Goal: Information Seeking & Learning: Learn about a topic

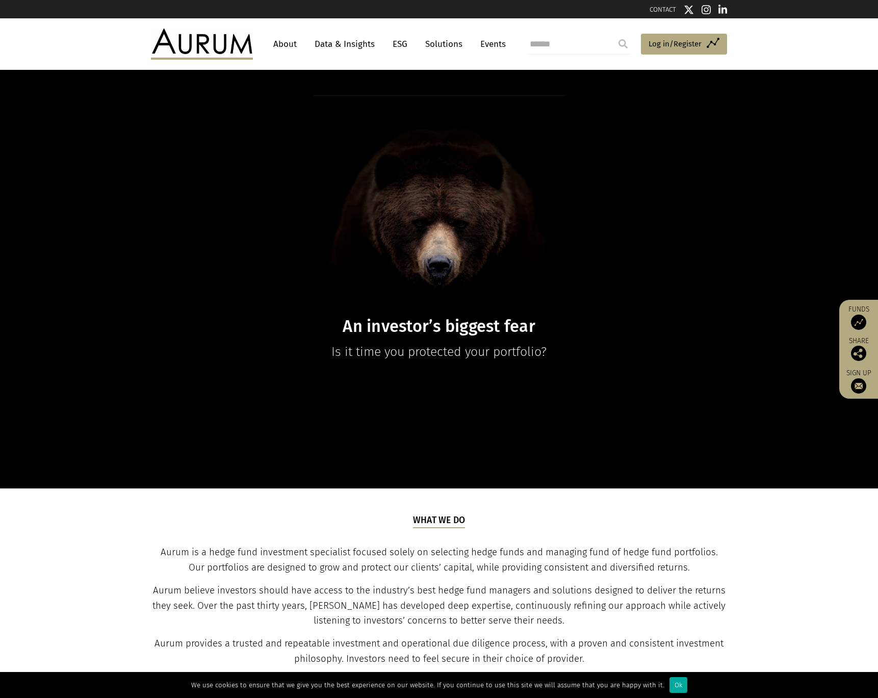
click at [340, 42] on link "Data & Insights" at bounding box center [345, 44] width 70 height 19
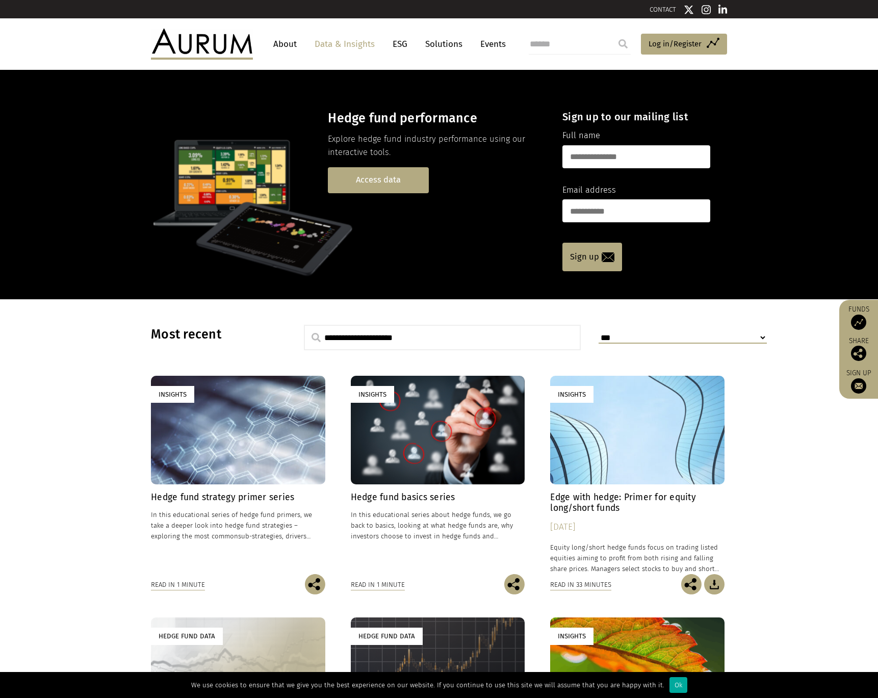
click at [390, 176] on link "Access data" at bounding box center [378, 180] width 101 height 26
click at [427, 179] on link "Access data" at bounding box center [378, 180] width 101 height 26
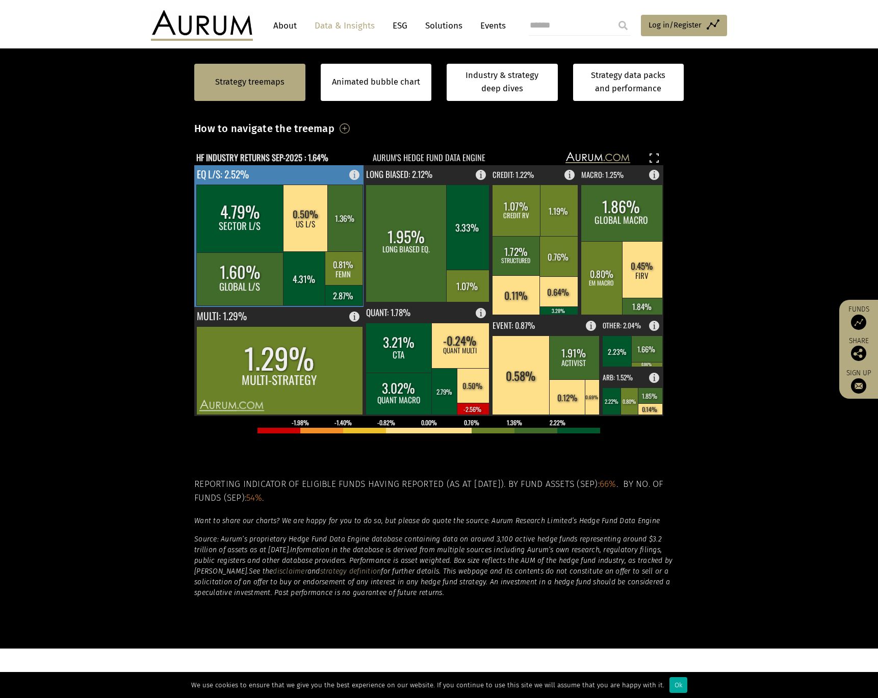
scroll to position [286, 0]
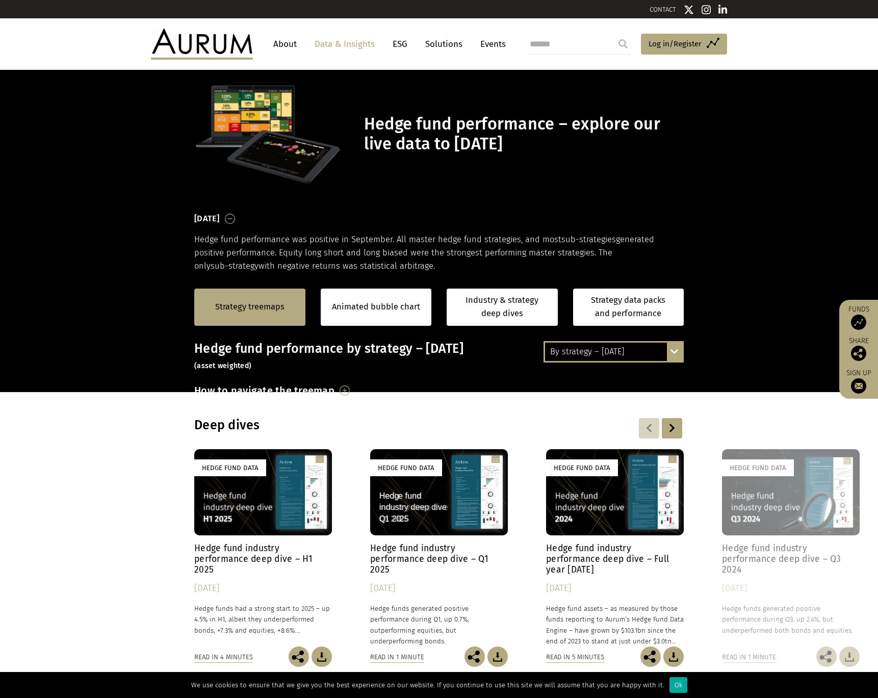
click at [375, 186] on div "Hedge fund performance – explore our live data to [DATE]" at bounding box center [439, 135] width 510 height 104
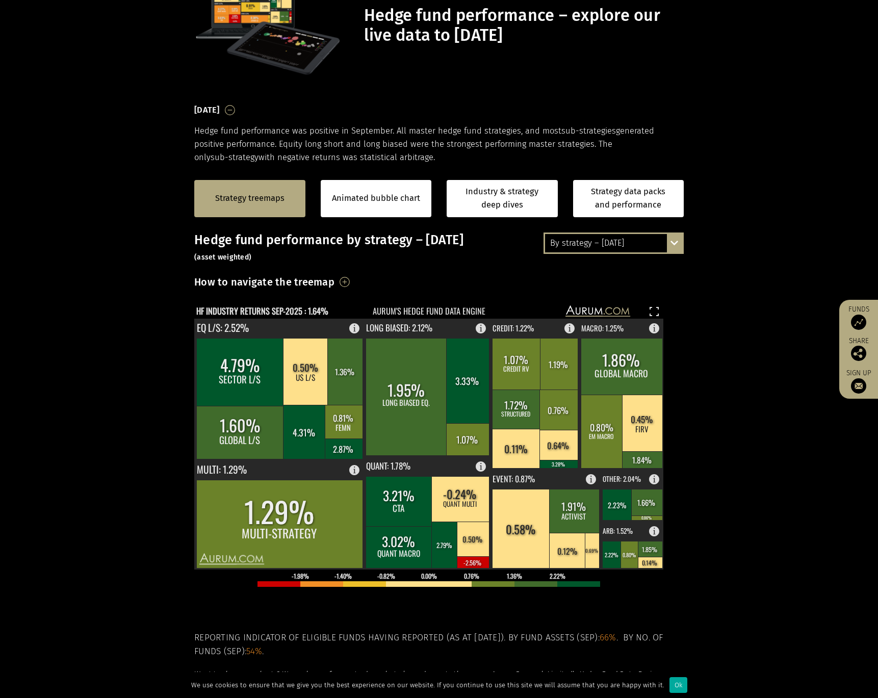
scroll to position [122, 0]
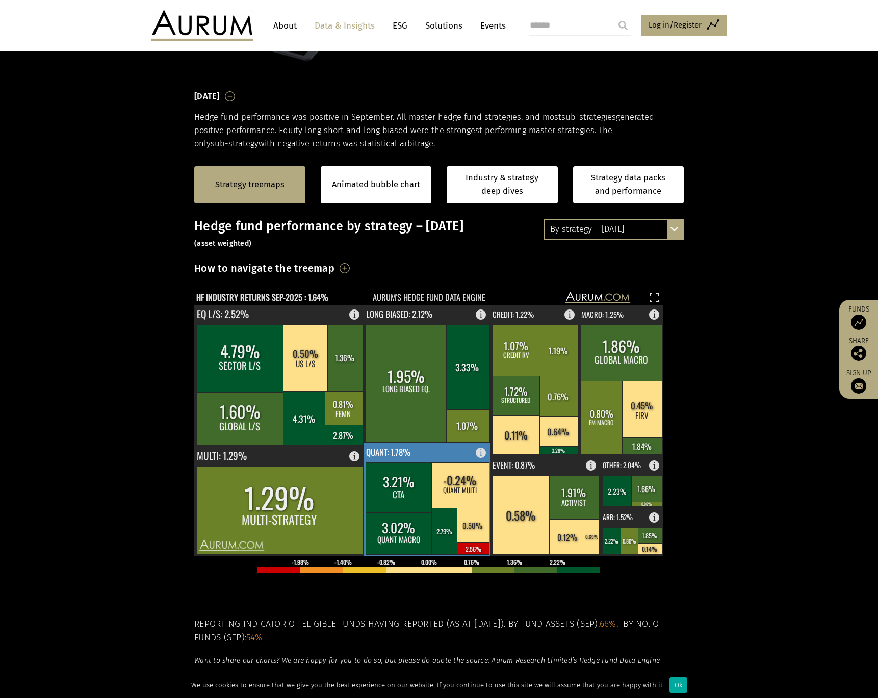
click at [444, 493] on rect at bounding box center [460, 485] width 58 height 45
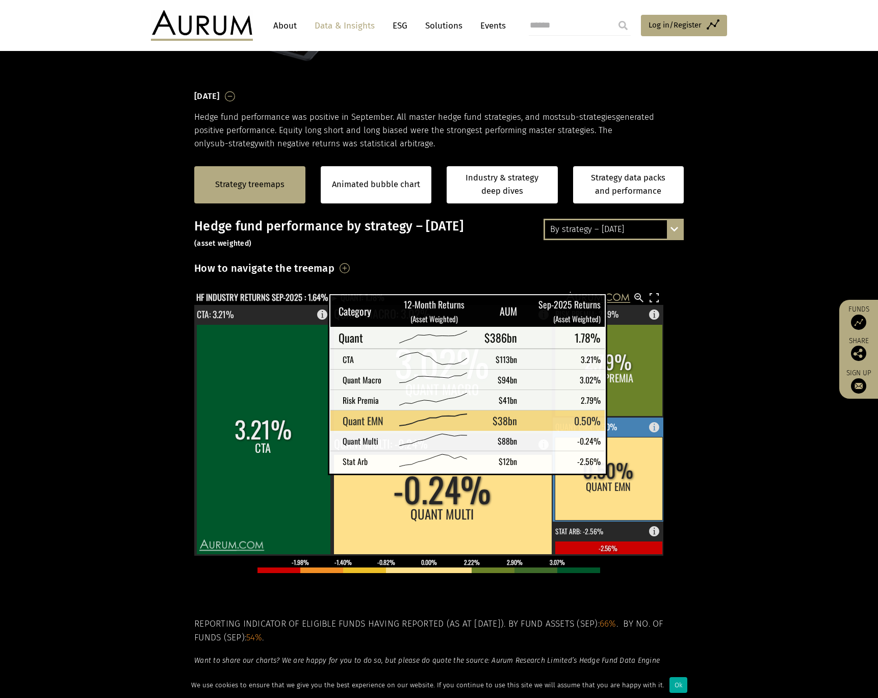
click at [624, 464] on rect at bounding box center [609, 478] width 108 height 83
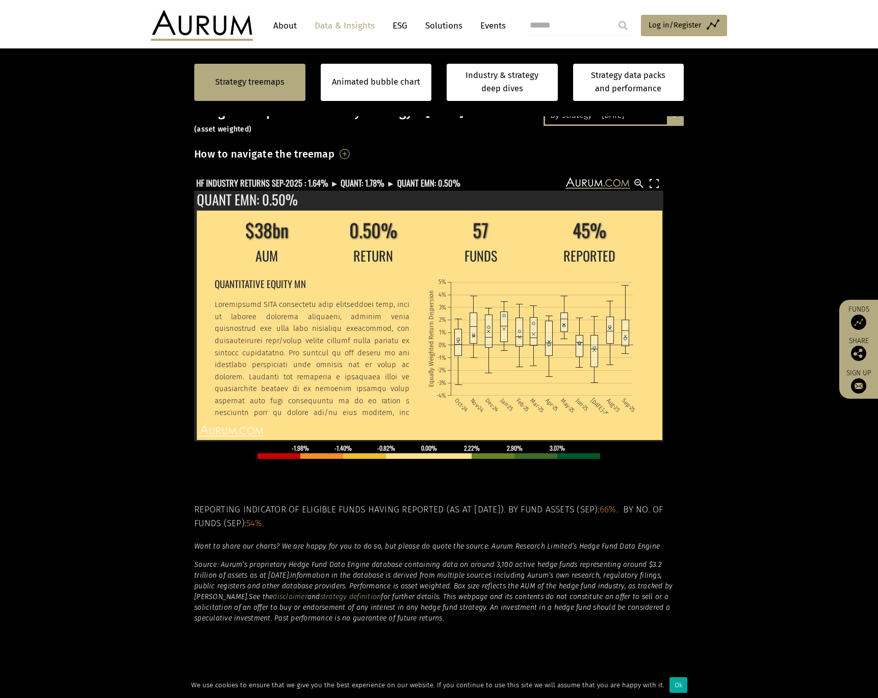
scroll to position [245, 0]
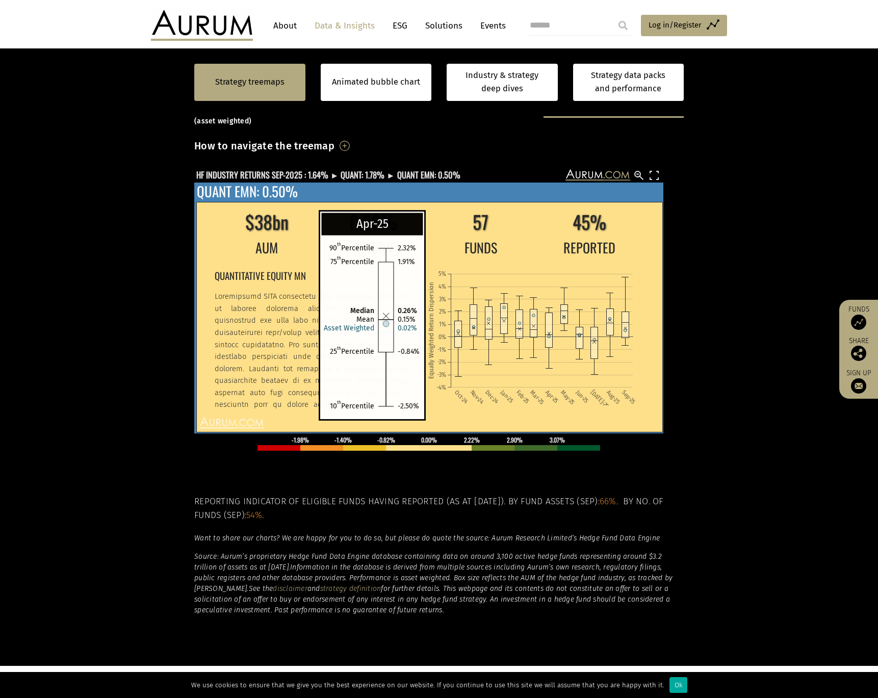
click at [550, 320] on rect at bounding box center [549, 330] width 7 height 35
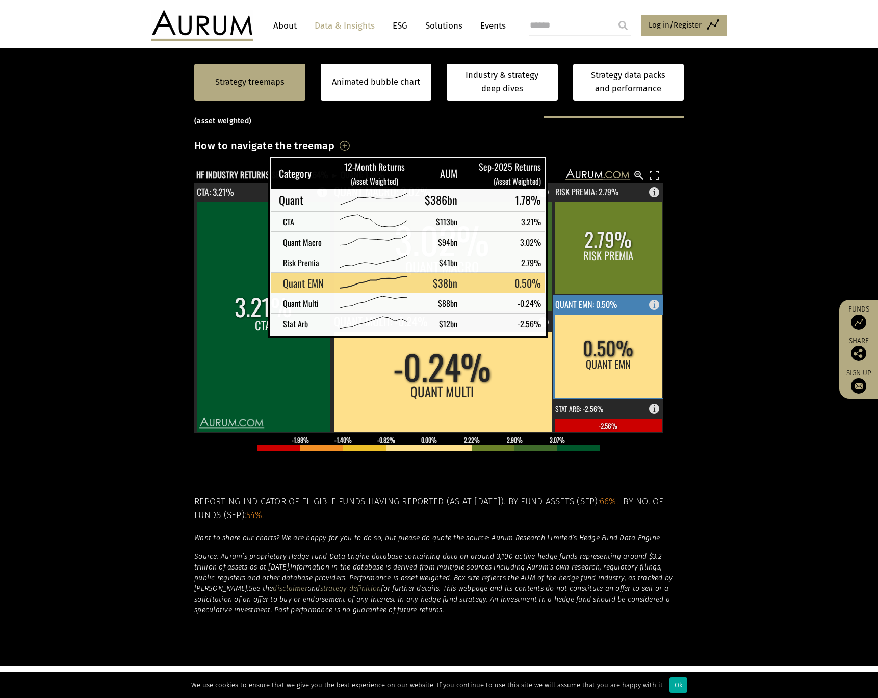
click at [584, 331] on rect at bounding box center [609, 356] width 108 height 83
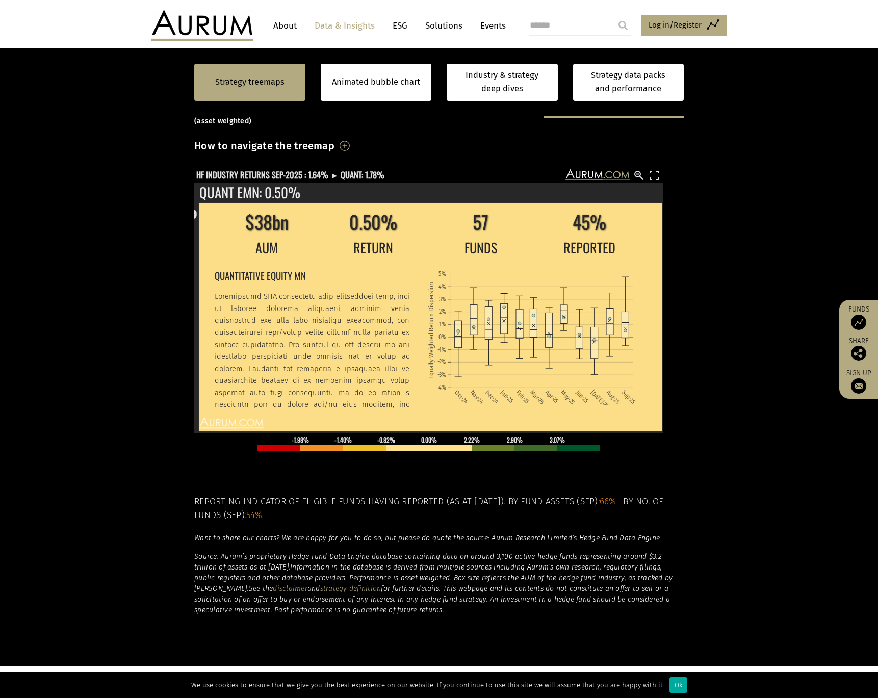
scroll to position [61, 0]
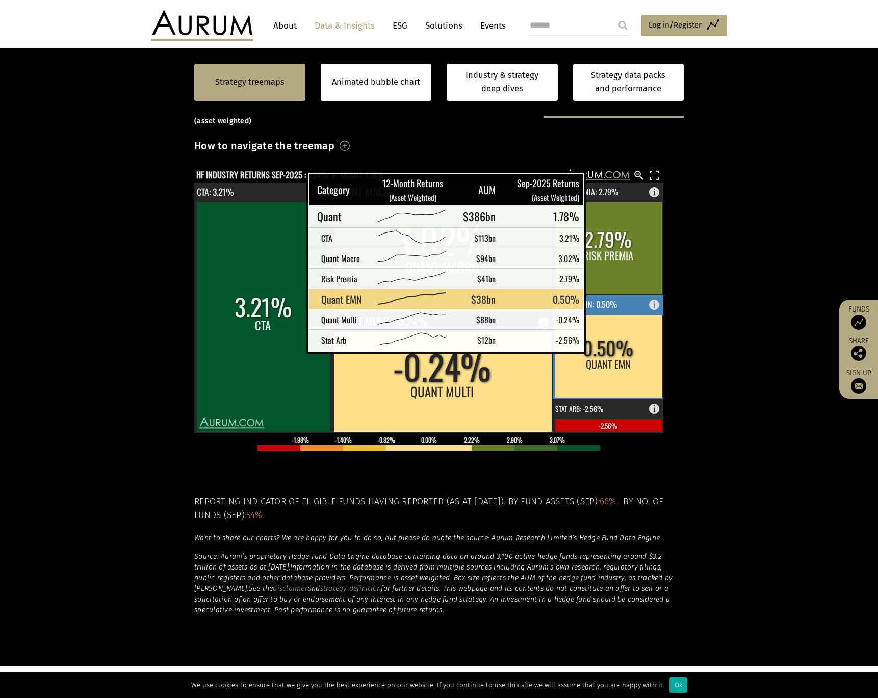
click at [602, 343] on rect at bounding box center [609, 356] width 108 height 83
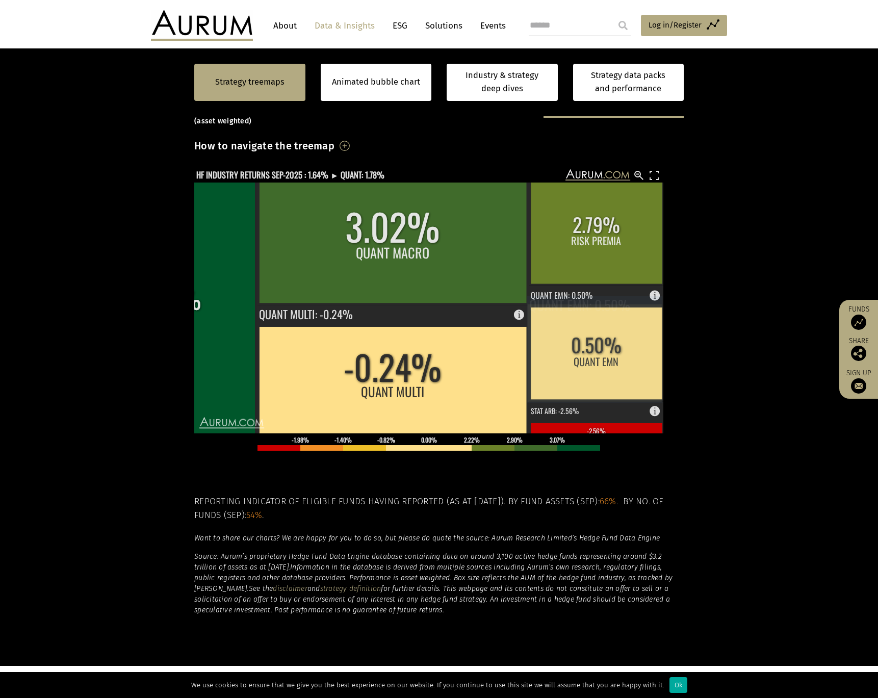
scroll to position [0, 0]
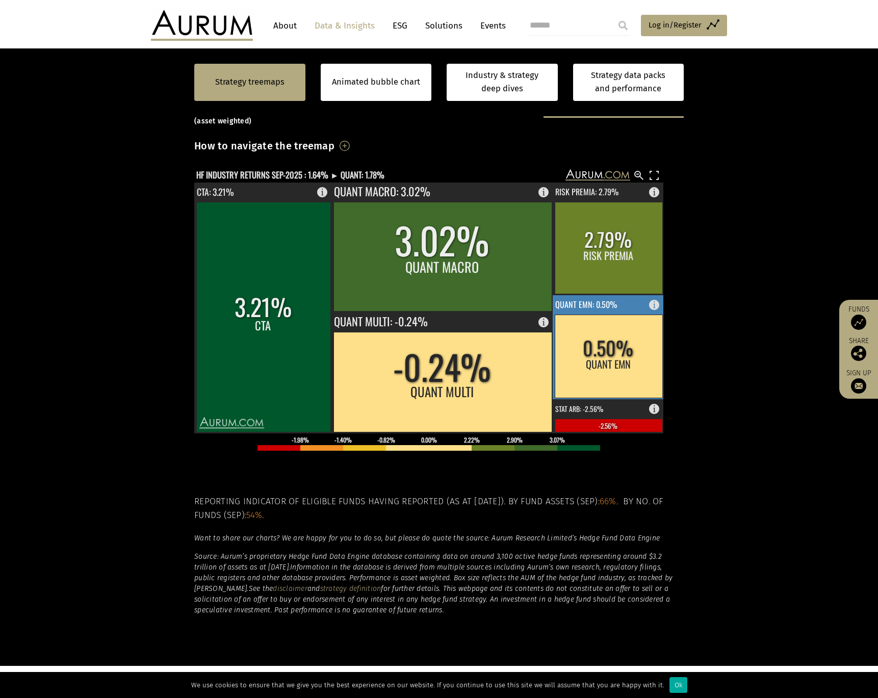
click at [583, 341] on rect at bounding box center [609, 356] width 108 height 83
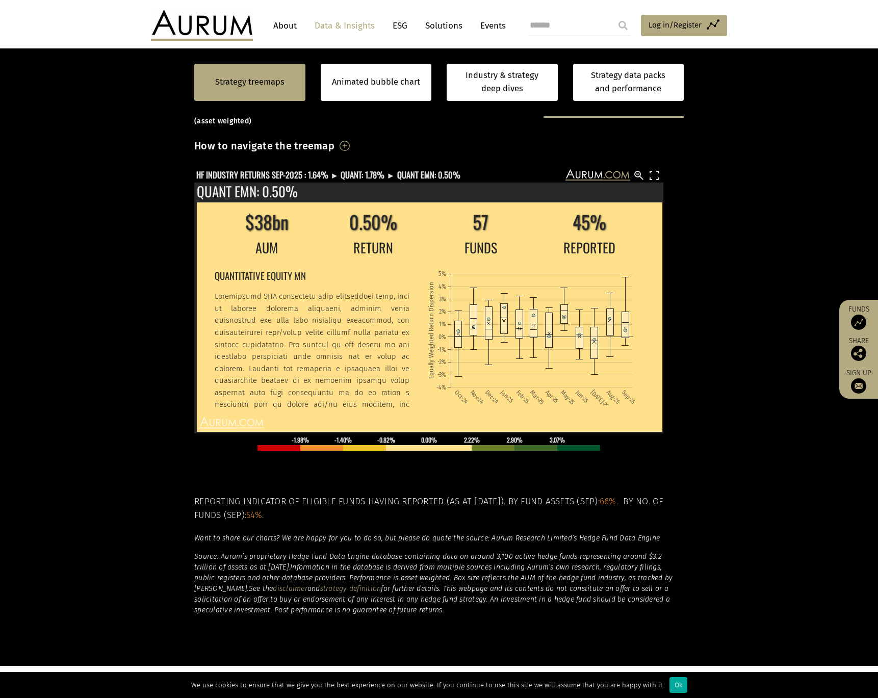
click at [802, 298] on section "Strategy treemaps Animated bubble chart Industry & strategy deep dives Strategy…" at bounding box center [439, 348] width 878 height 638
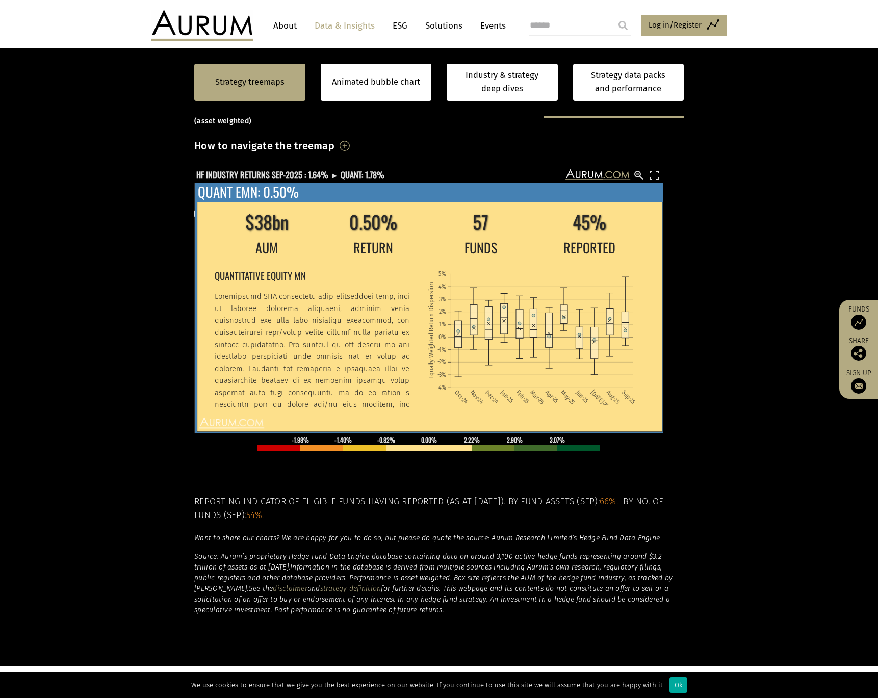
scroll to position [61, 0]
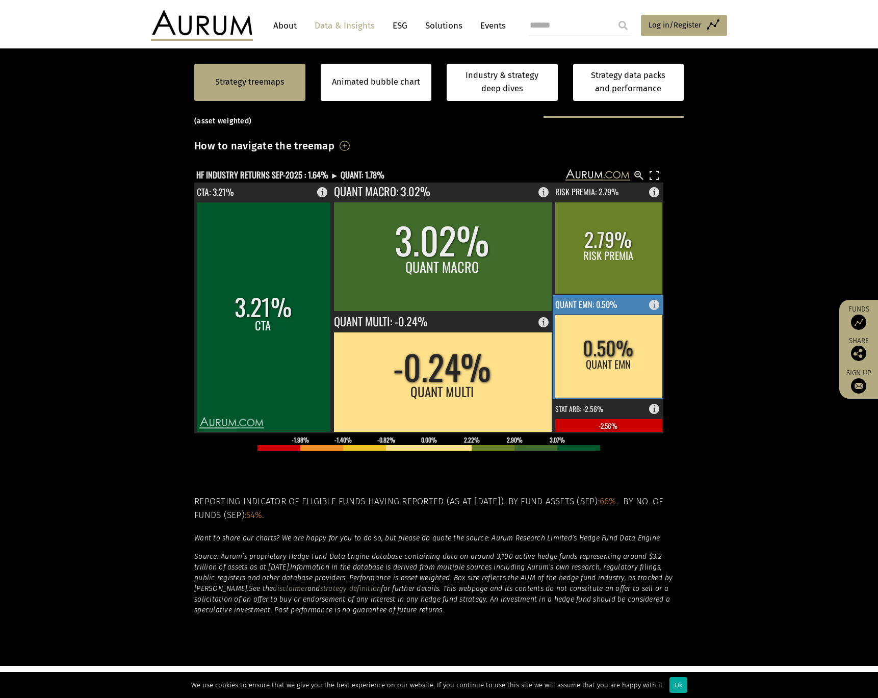
click at [608, 360] on rect at bounding box center [609, 356] width 108 height 83
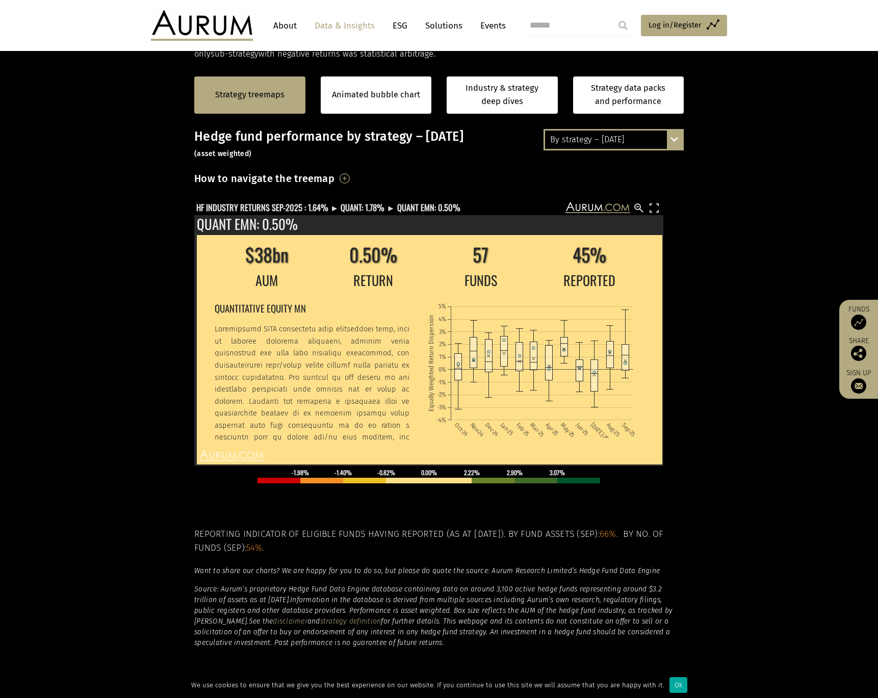
scroll to position [245, 0]
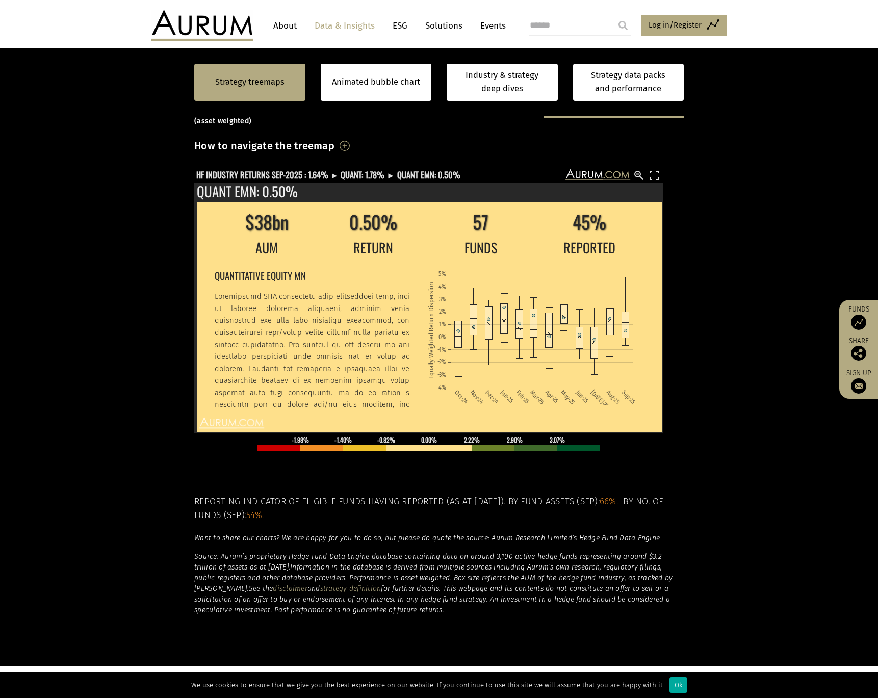
click at [773, 375] on section "Strategy treemaps Animated bubble chart Industry & strategy deep dives Strategy…" at bounding box center [439, 348] width 878 height 638
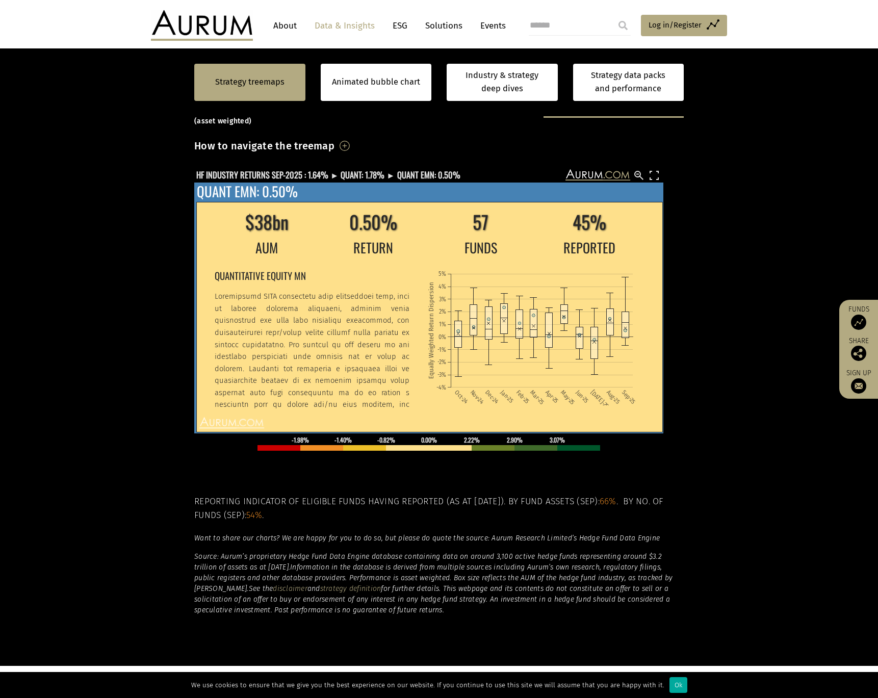
scroll to position [130, 0]
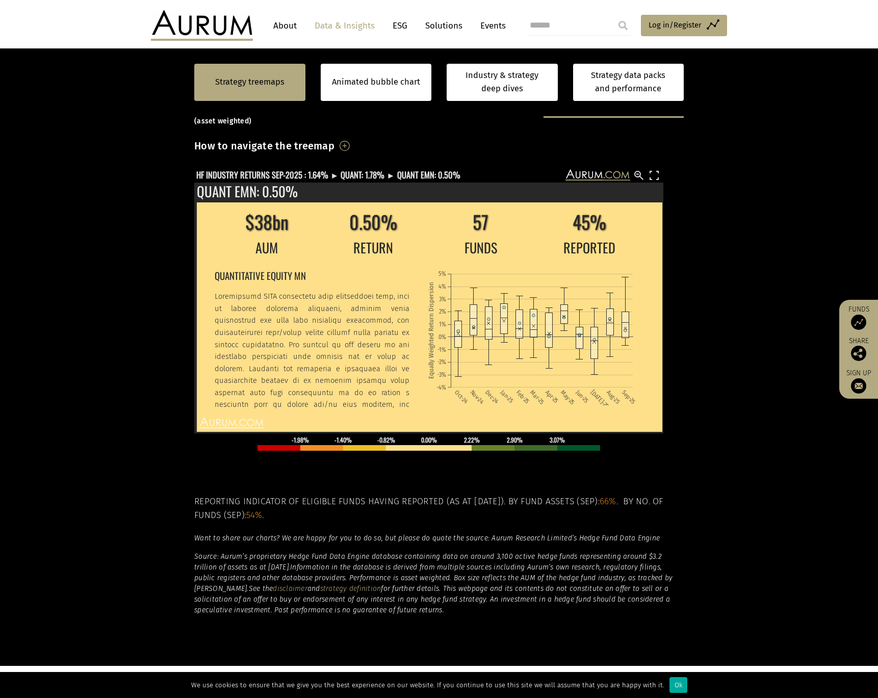
drag, startPoint x: 332, startPoint y: 356, endPoint x: 327, endPoint y: 365, distance: 10.0
click at [327, 365] on p at bounding box center [312, 417] width 195 height 252
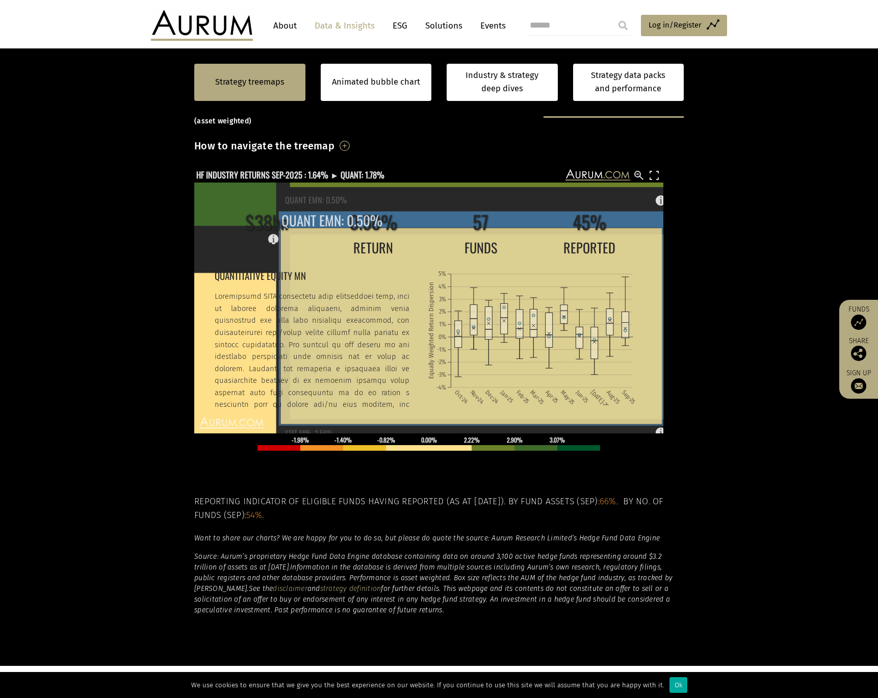
click at [327, 365] on p at bounding box center [312, 417] width 195 height 252
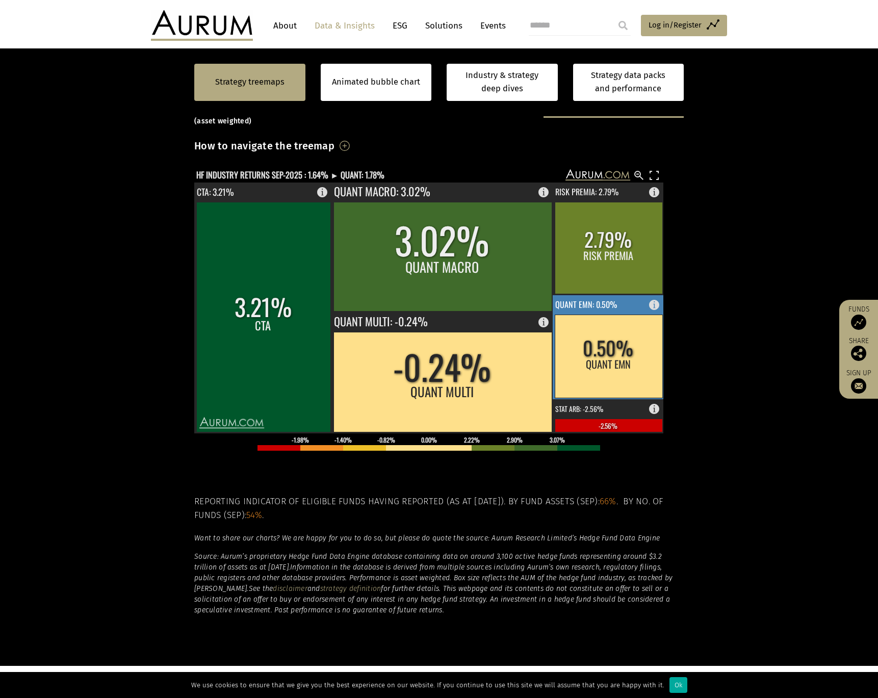
click at [663, 369] on rect at bounding box center [609, 347] width 112 height 104
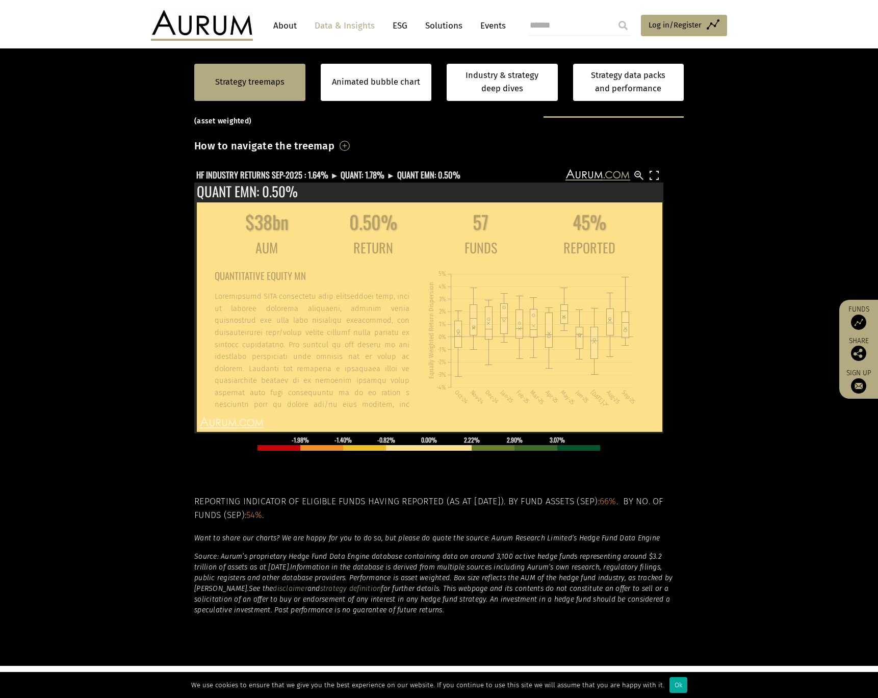
drag, startPoint x: 291, startPoint y: 304, endPoint x: 394, endPoint y: 428, distance: 160.8
click at [405, 447] on div "Category 12-Month Returns (Asset Weighted) AUM Sep-2025 Returns (Asset Weighted…" at bounding box center [428, 311] width 469 height 286
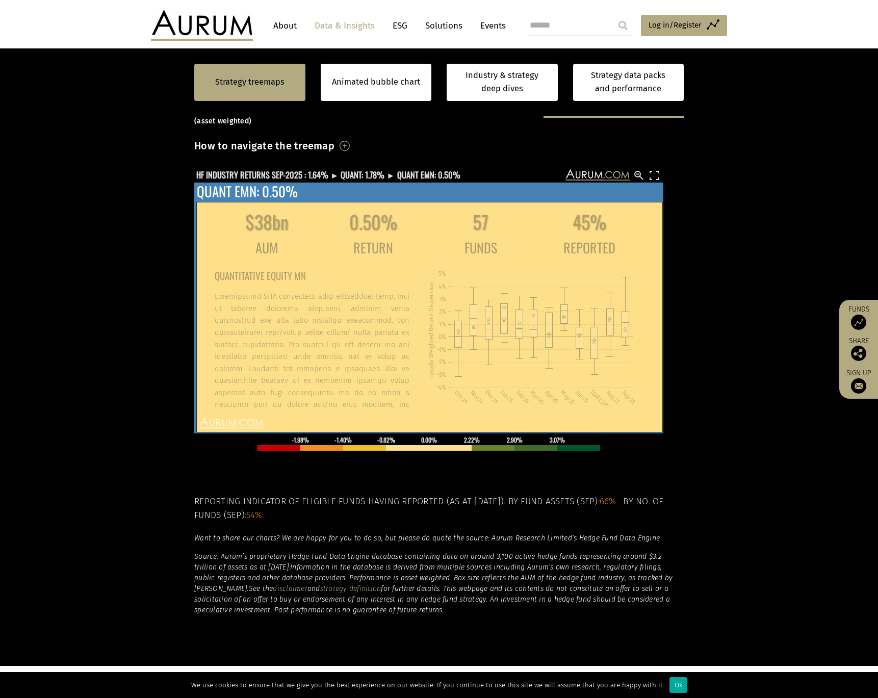
click at [357, 379] on p at bounding box center [312, 417] width 195 height 252
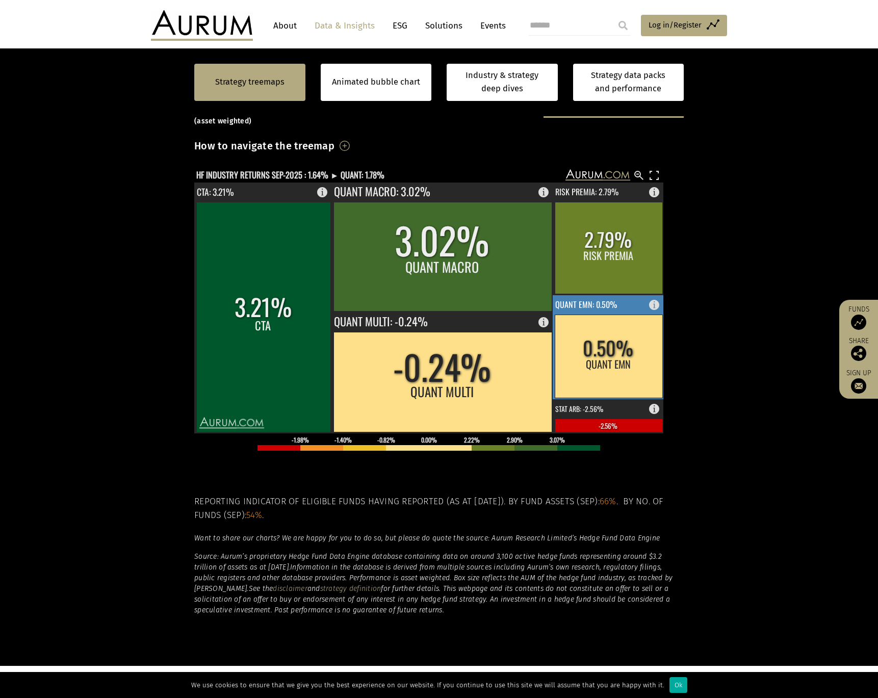
click at [633, 359] on rect at bounding box center [609, 356] width 108 height 83
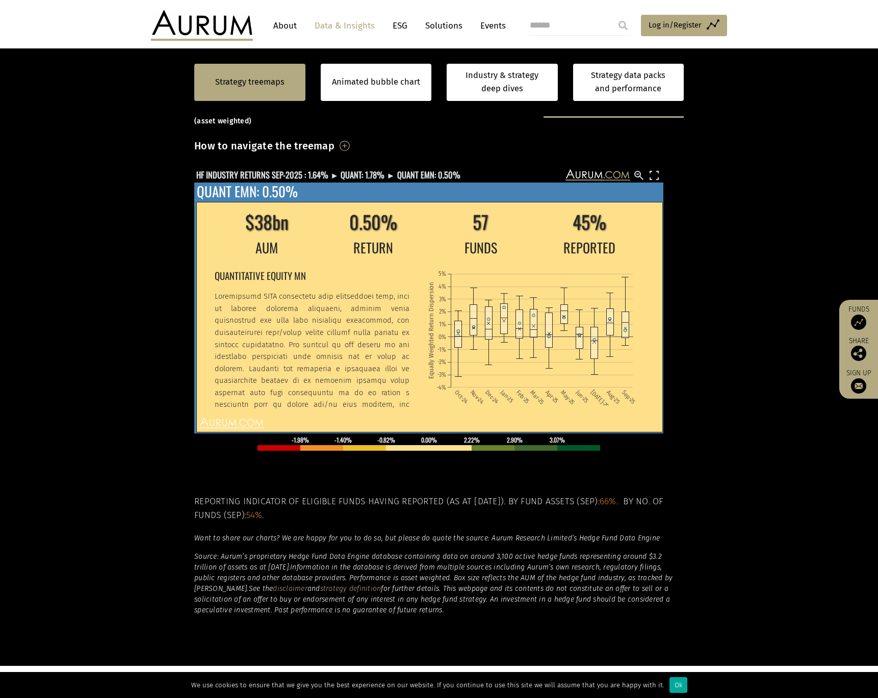
drag, startPoint x: 366, startPoint y: 379, endPoint x: 372, endPoint y: 403, distance: 24.2
click at [373, 403] on div "QUANTITATIVE EQUITY MN" at bounding box center [316, 337] width 203 height 143
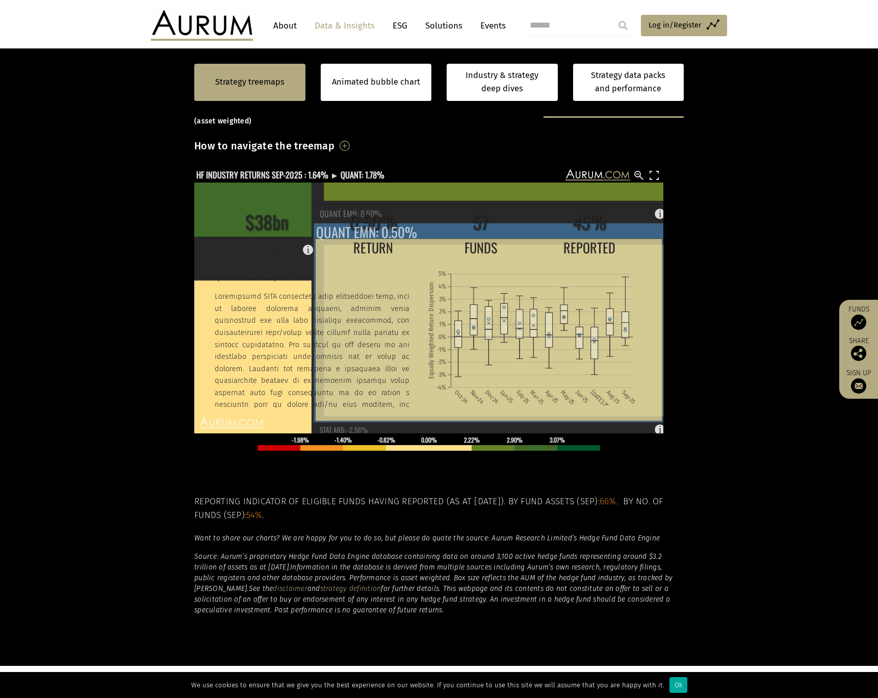
click at [348, 366] on p at bounding box center [312, 417] width 195 height 252
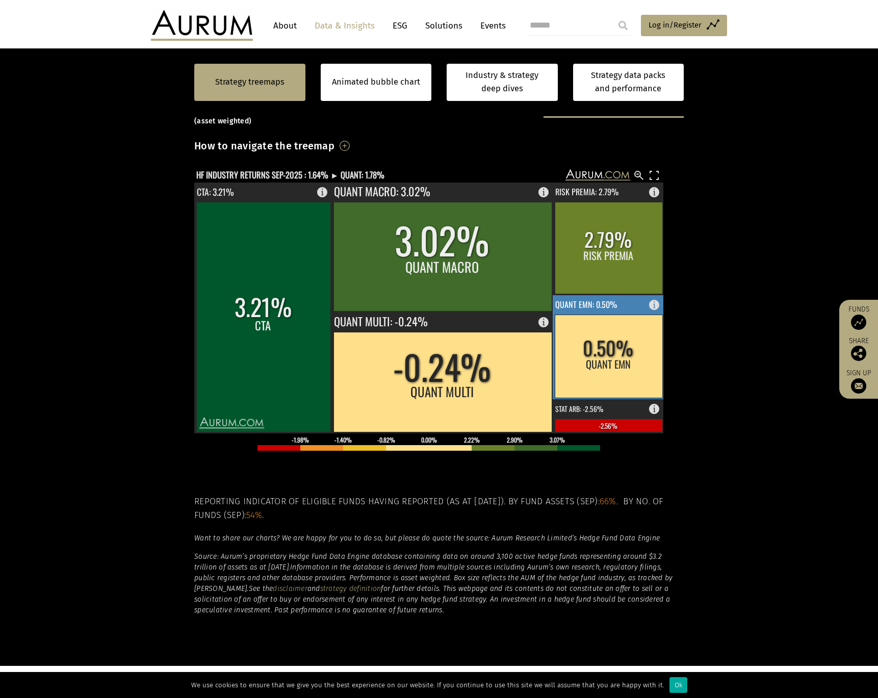
click at [605, 352] on rect at bounding box center [609, 356] width 108 height 83
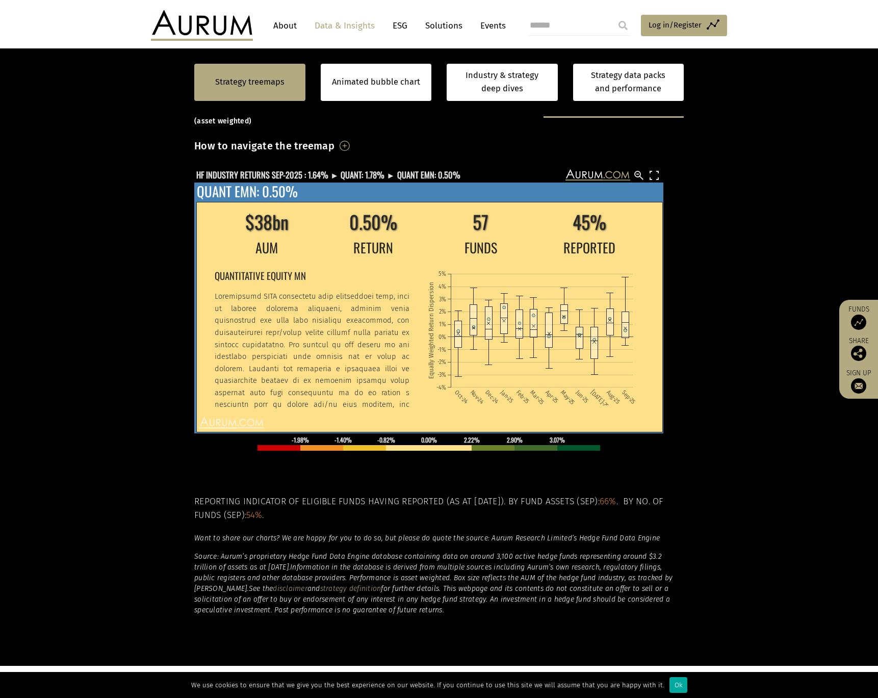
click at [618, 339] on icon "Oct-24 Nov-24 Dec-24 Jan-25 Feb-25 Mar-25 Apr-25 May-25 Jun-25 Jul-25 Aug-25 Se…" at bounding box center [535, 333] width 216 height 144
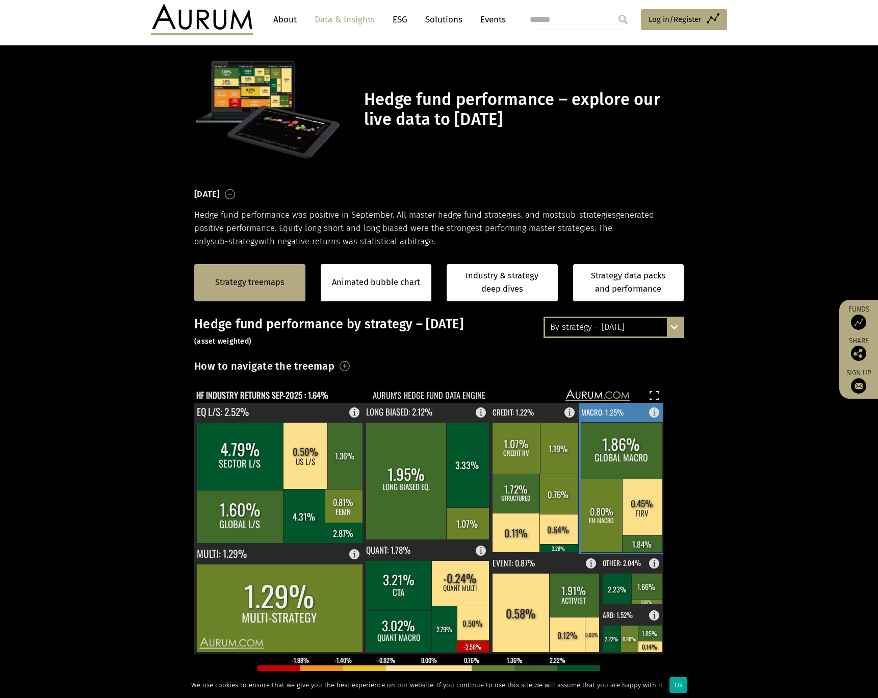
scroll to position [171, 0]
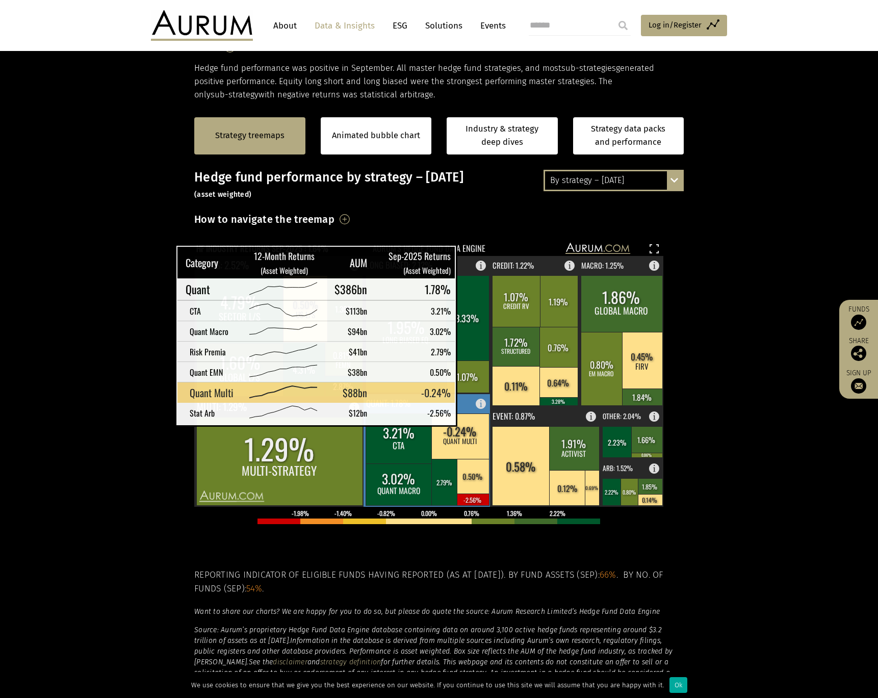
click at [471, 416] on rect at bounding box center [460, 436] width 58 height 45
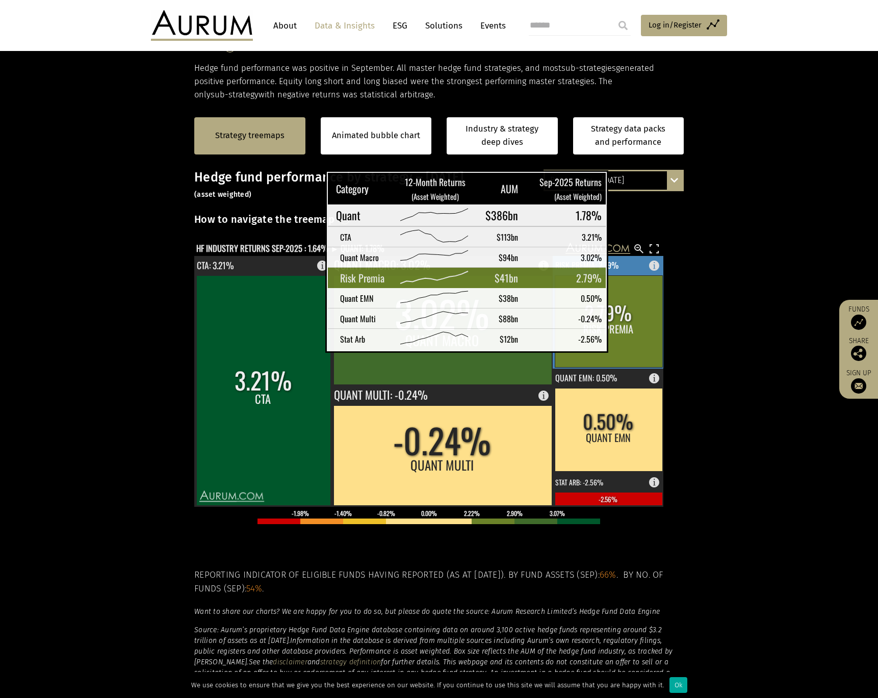
click at [621, 342] on rect at bounding box center [609, 321] width 108 height 92
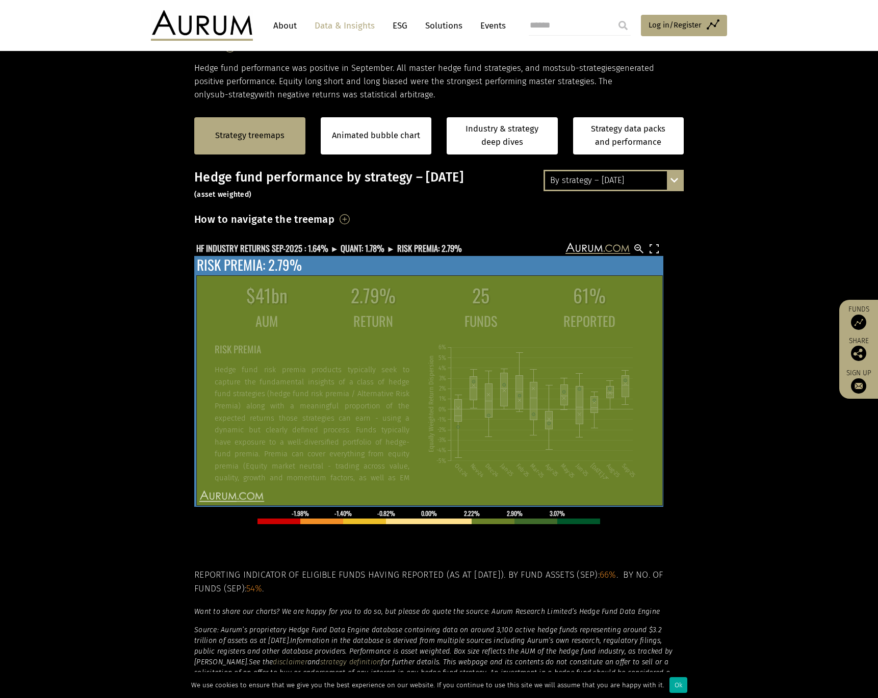
click at [621, 342] on icon "Oct-24 Nov-24 Dec-24 Jan-25 Feb-25 Mar-25 Apr-25 May-25 Jun-25 Jul-25 Aug-25 Se…" at bounding box center [535, 407] width 216 height 144
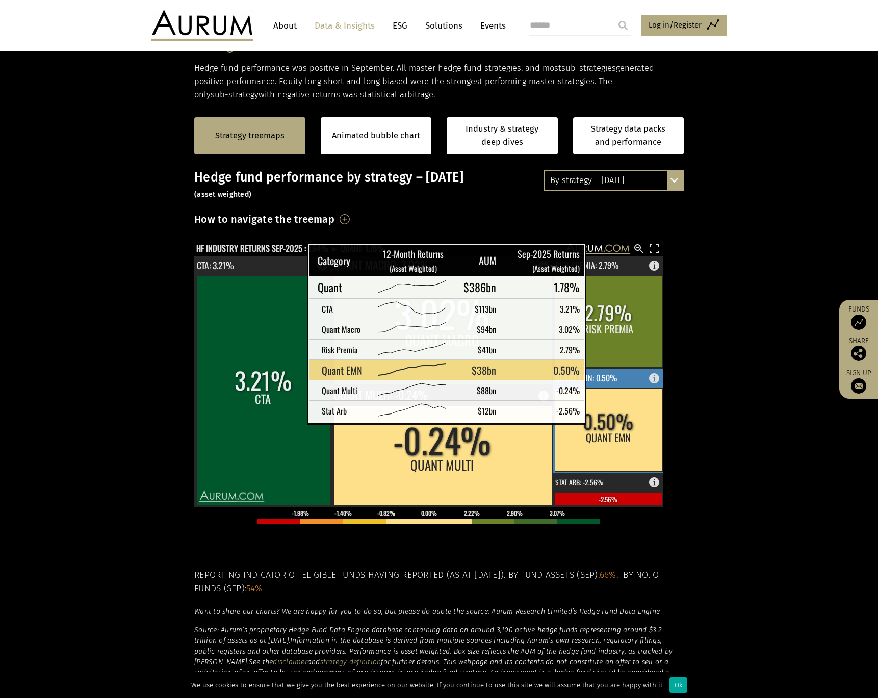
click at [603, 414] on rect at bounding box center [609, 429] width 108 height 83
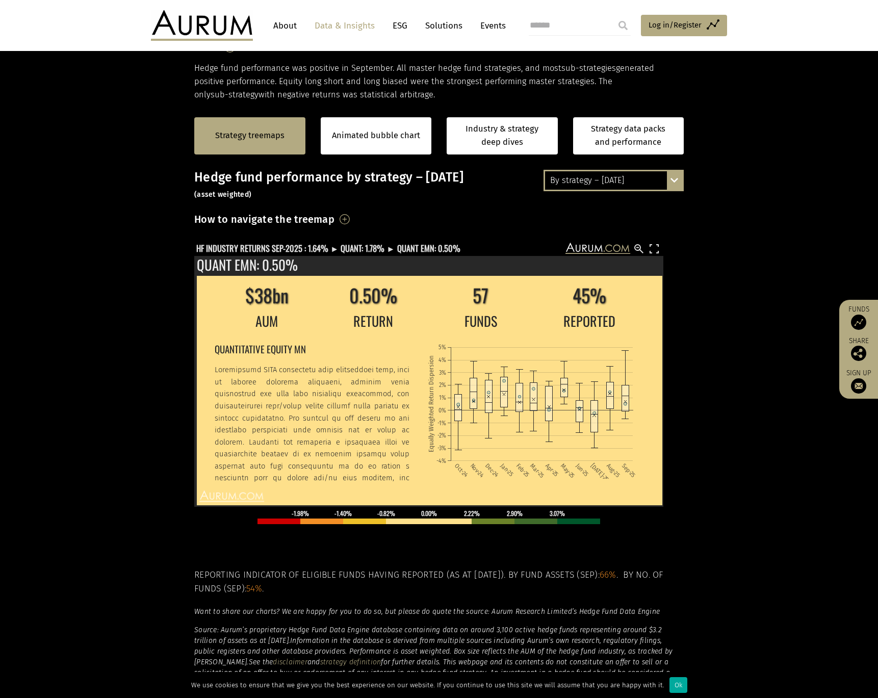
click at [698, 268] on section "Strategy treemaps Animated bubble chart Industry & strategy deep dives Strategy…" at bounding box center [439, 421] width 878 height 638
click at [360, 244] on text "HF INDUSTRY RETURNS SEP-2025 : 1.64% ► QUANT: 1.78% ► QUANT EMN: 0.50%" at bounding box center [328, 248] width 264 height 13
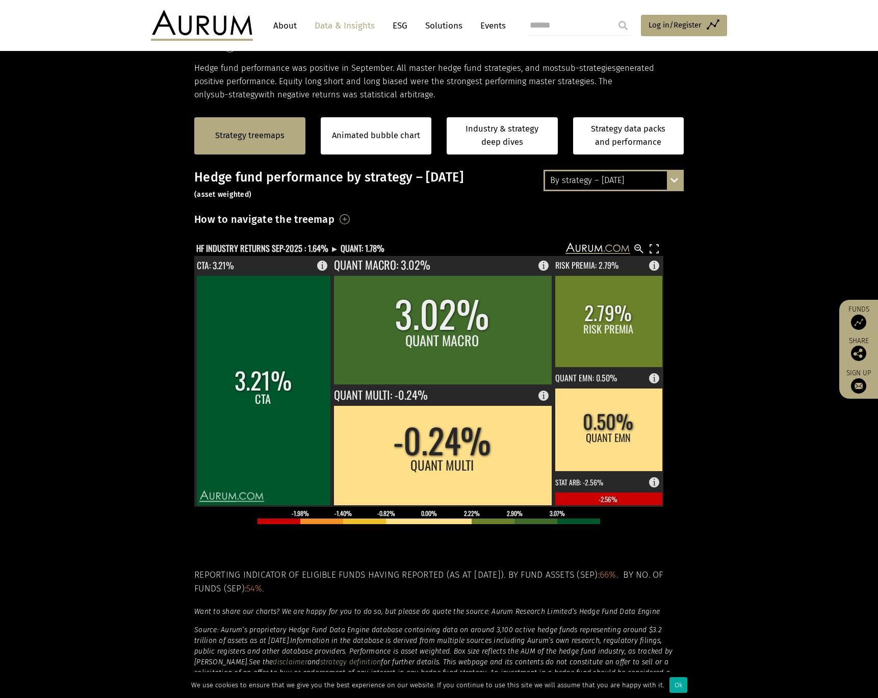
drag, startPoint x: 751, startPoint y: 418, endPoint x: 722, endPoint y: 379, distance: 48.4
click at [722, 379] on section "Strategy treemaps Animated bubble chart Industry & strategy deep dives Strategy…" at bounding box center [439, 421] width 878 height 638
click at [590, 441] on rect at bounding box center [609, 429] width 108 height 83
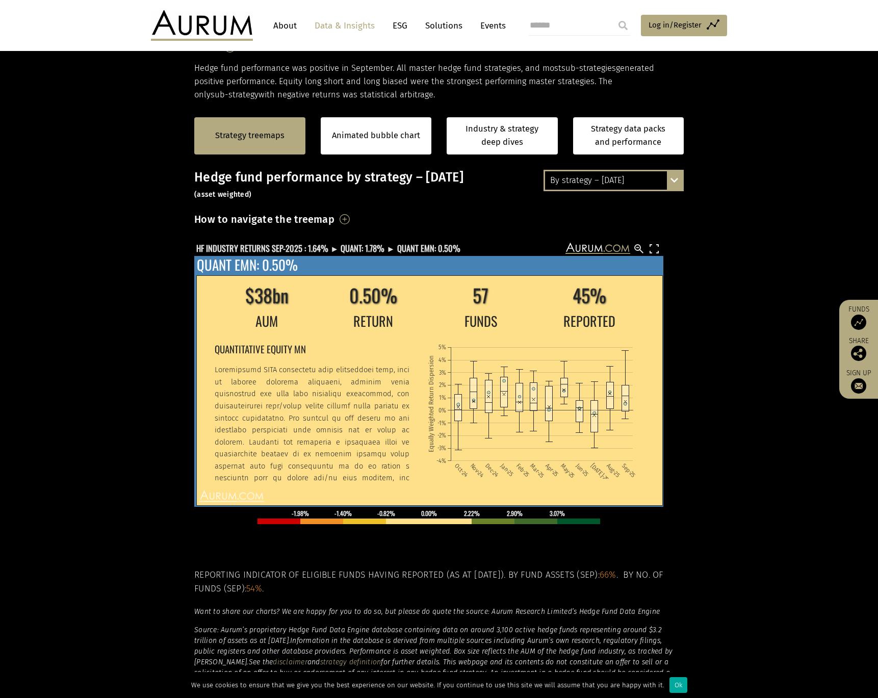
click at [324, 359] on div "QUANTITATIVE EQUITY MN" at bounding box center [316, 410] width 203 height 143
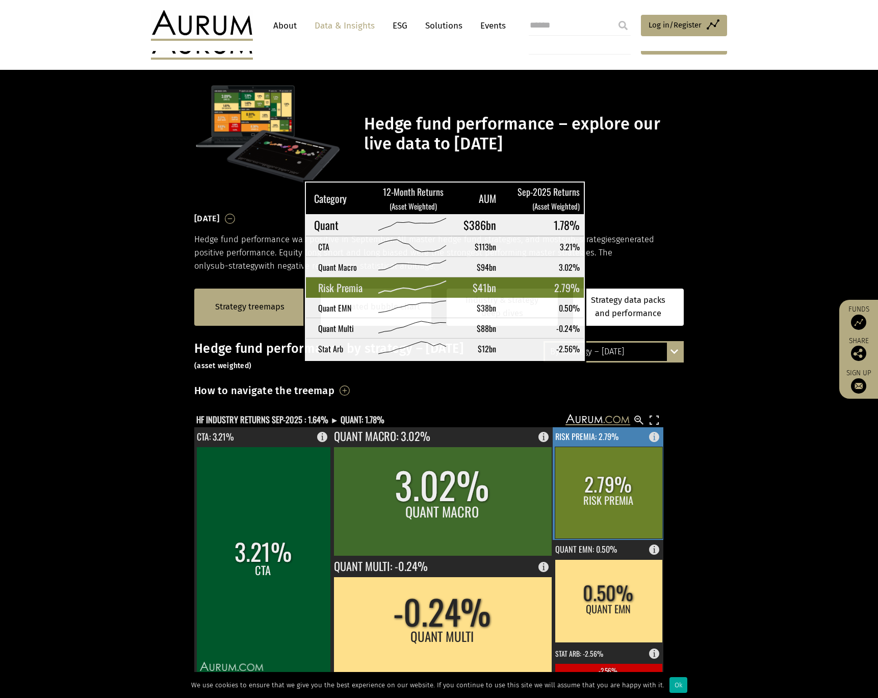
scroll to position [171, 0]
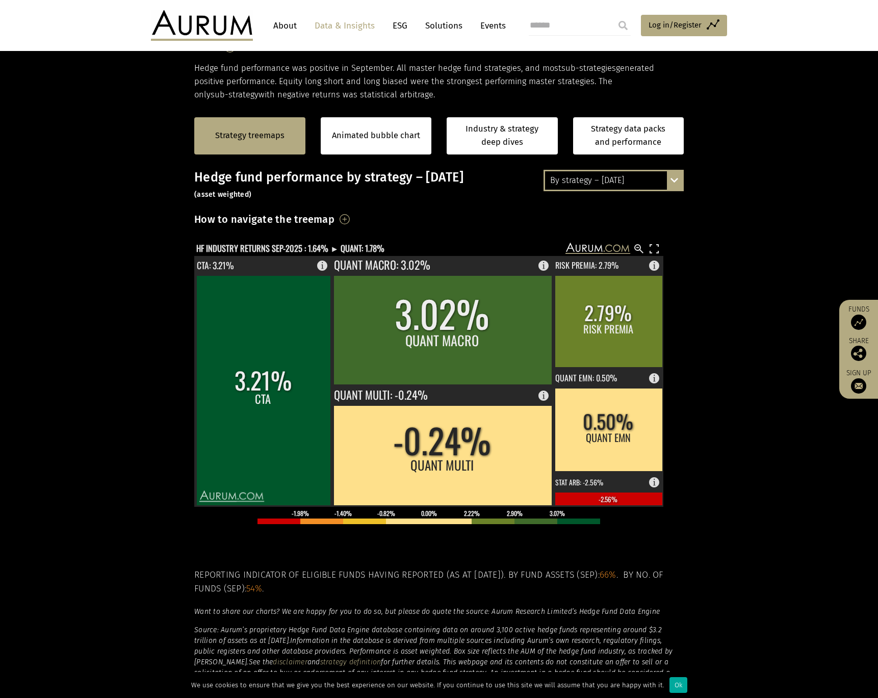
click at [761, 227] on section "Strategy treemaps Animated bubble chart Industry & strategy deep dives Strategy…" at bounding box center [439, 421] width 878 height 638
click at [635, 489] on rect at bounding box center [609, 490] width 112 height 34
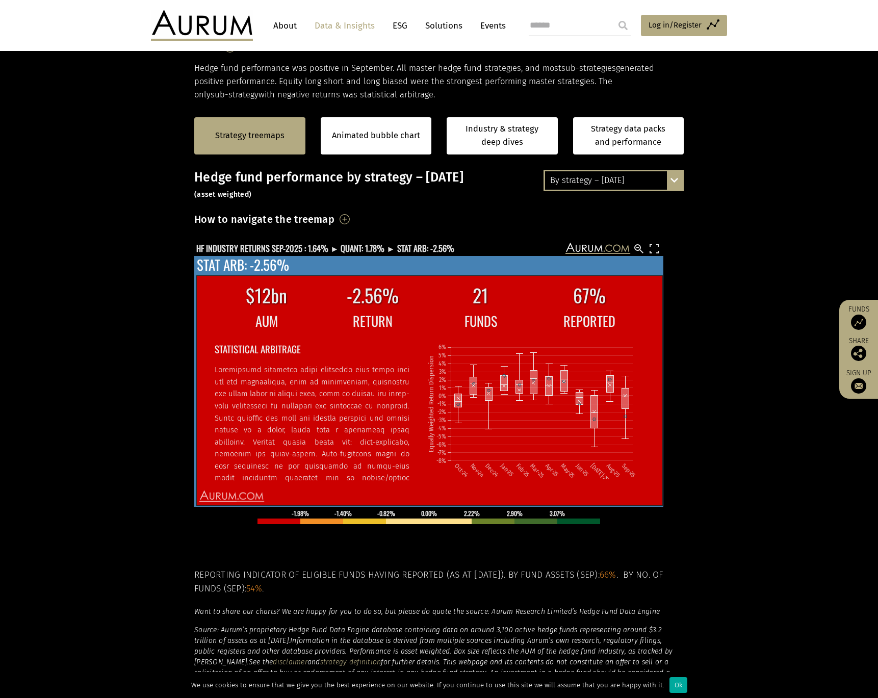
click at [561, 400] on icon "Oct-24 Nov-24 Dec-24 Jan-25 Feb-25 Mar-25 Apr-25 May-25 Jun-25 [DATE]-25 Aug-25…" at bounding box center [535, 407] width 216 height 144
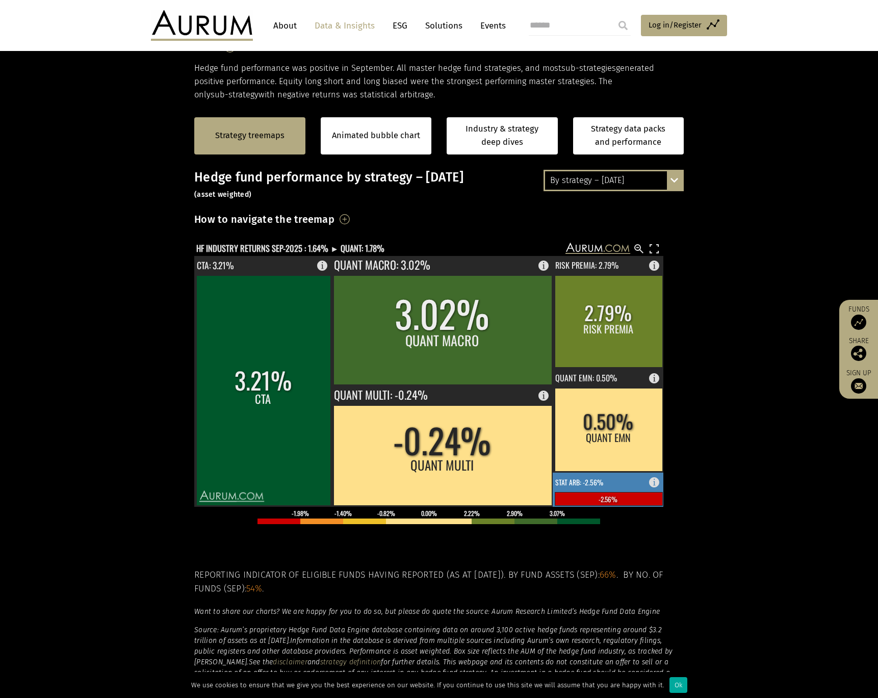
click at [592, 496] on rect at bounding box center [609, 498] width 108 height 13
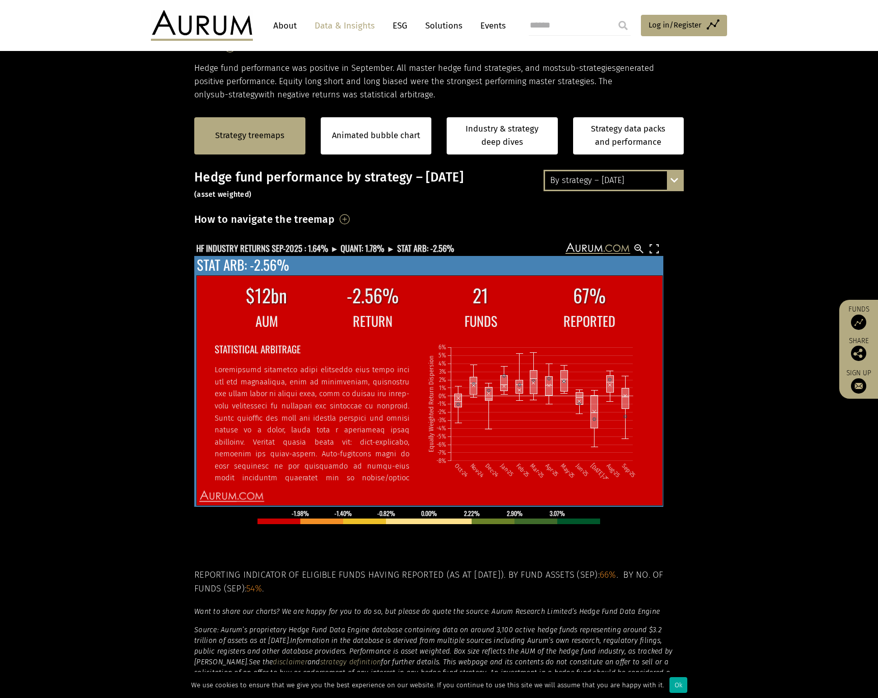
click at [561, 456] on icon "Oct-24 Nov-24 Dec-24 Jan-25 Feb-25 Mar-25 Apr-25 May-25 Jun-25 [DATE]-25 Aug-25…" at bounding box center [535, 407] width 216 height 144
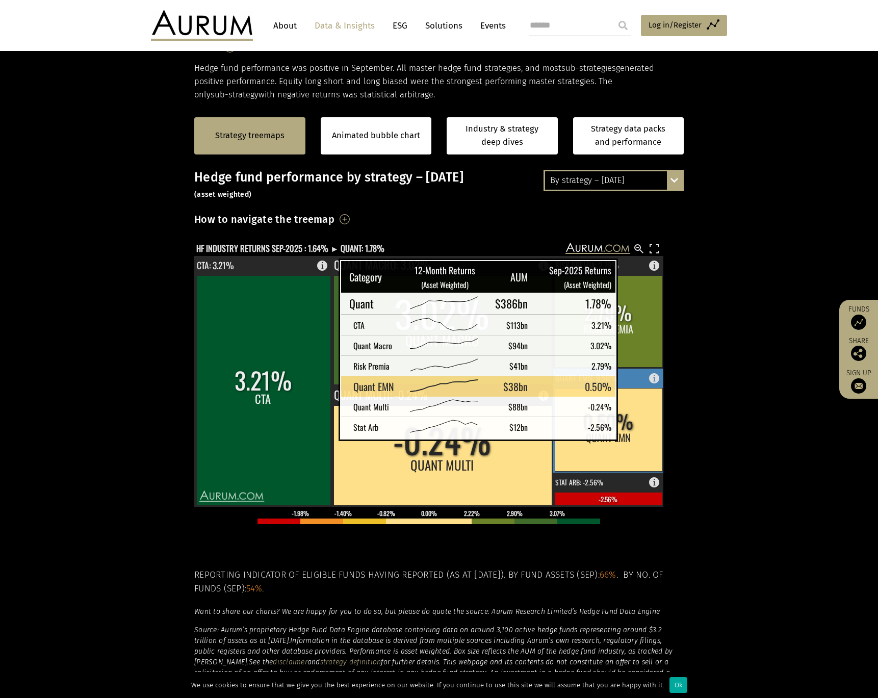
click at [634, 430] on rect at bounding box center [609, 429] width 108 height 83
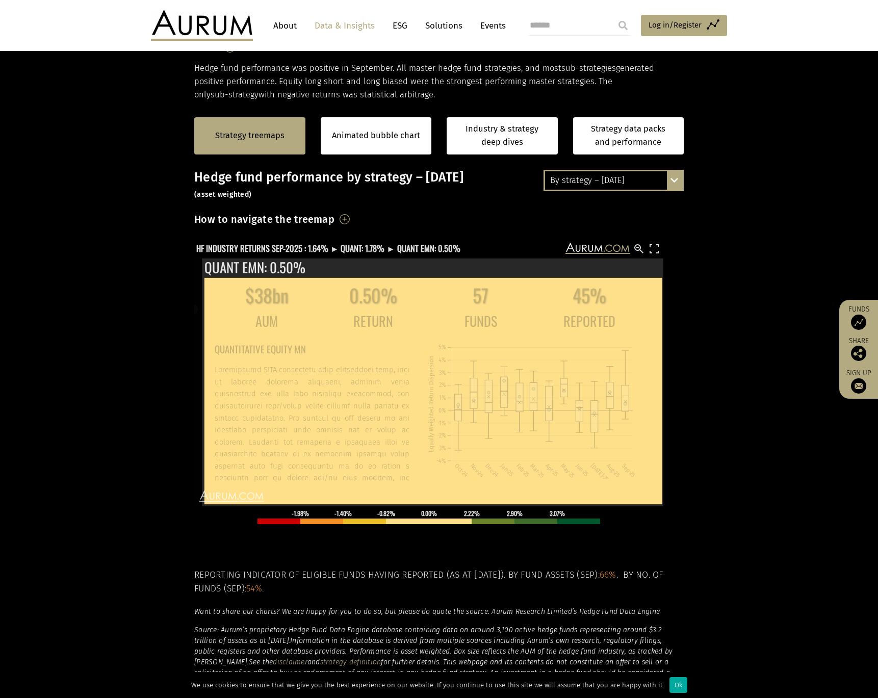
click at [740, 448] on section "Strategy treemaps Animated bubble chart Industry & strategy deep dives Strategy…" at bounding box center [439, 421] width 878 height 638
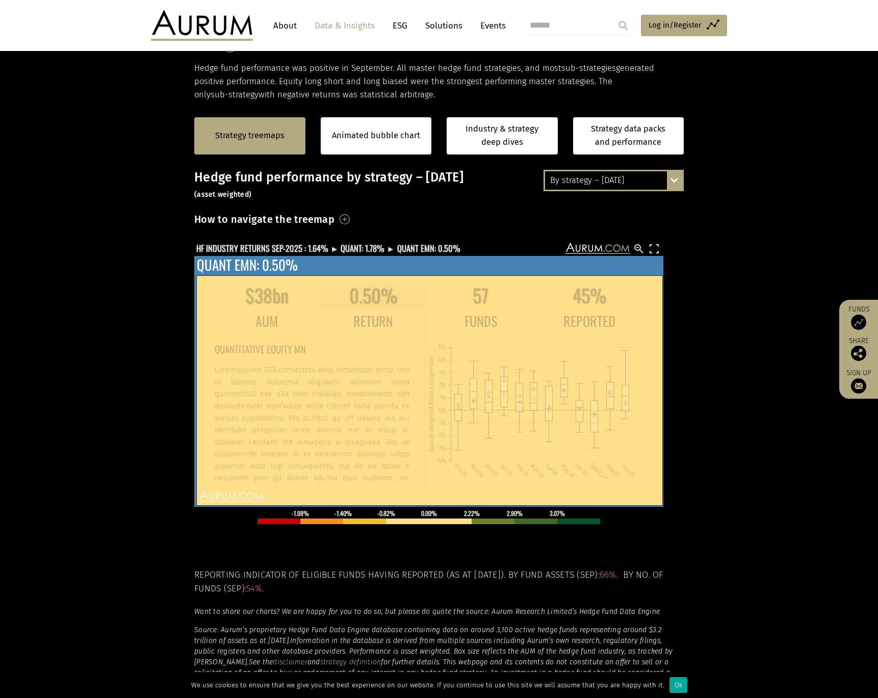
click at [513, 414] on icon "Oct-24 Nov-24 Dec-24 Jan-25 Feb-25 Mar-25 Apr-25 May-25 Jun-25 Jul-25 Aug-25 Se…" at bounding box center [535, 407] width 216 height 144
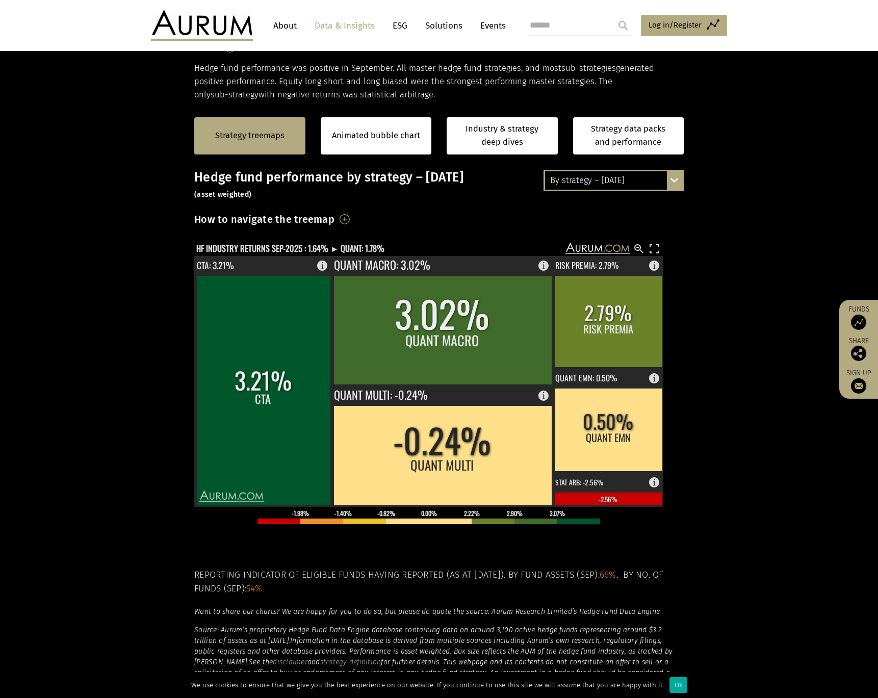
click at [777, 418] on section "Strategy treemaps Animated bubble chart Industry & strategy deep dives Strategy…" at bounding box center [439, 421] width 878 height 638
click at [613, 487] on rect at bounding box center [609, 490] width 112 height 34
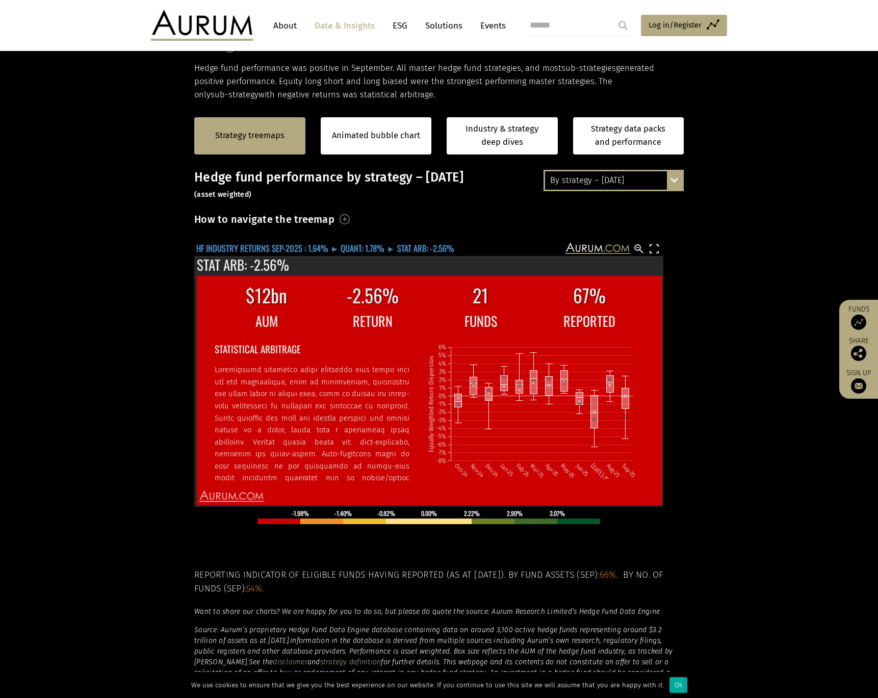
click at [372, 250] on text "HF INDUSTRY RETURNS SEP-2025 : 1.64% ► QUANT: 1.78% ► STAT ARB: -2.56%" at bounding box center [325, 248] width 258 height 13
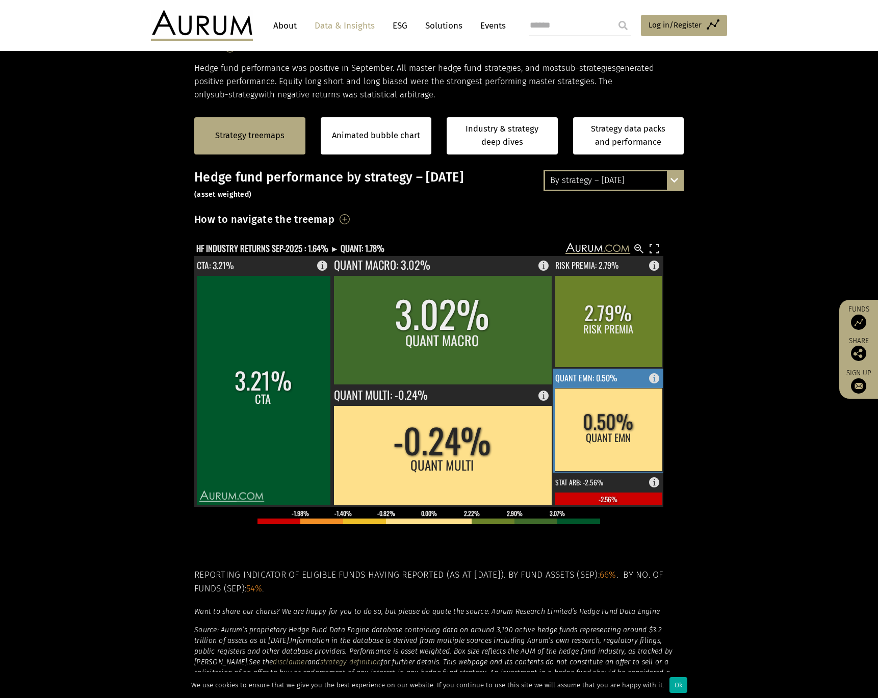
click at [583, 389] on rect at bounding box center [609, 429] width 108 height 83
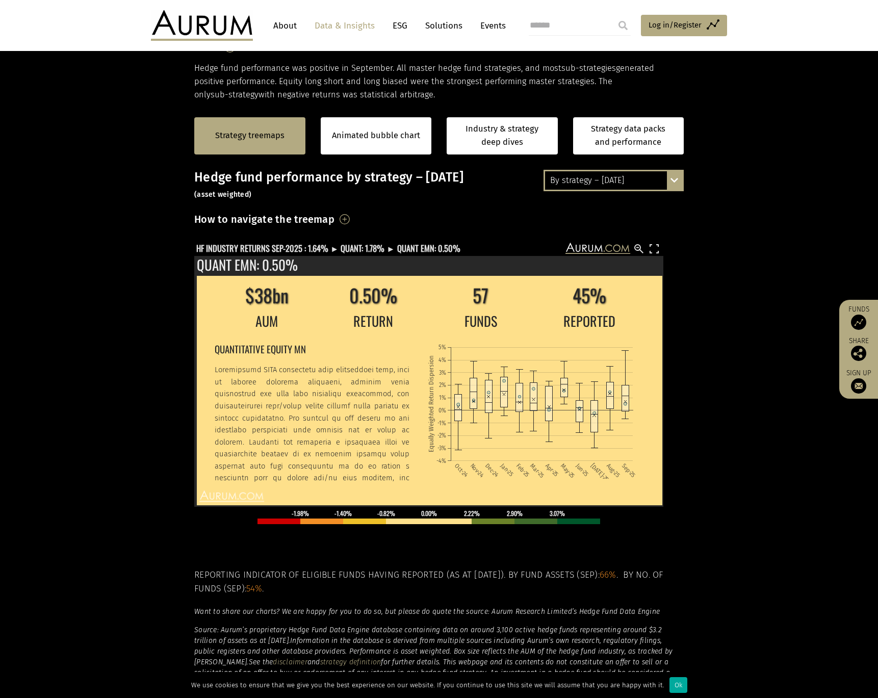
click at [695, 277] on section "Strategy treemaps Animated bubble chart Industry & strategy deep dives Strategy…" at bounding box center [439, 421] width 878 height 638
click at [617, 193] on h3 "Hedge fund performance by strategy – September 2025 (asset weighted)" at bounding box center [439, 185] width 490 height 31
click at [616, 183] on div "By strategy – [DATE]" at bounding box center [613, 180] width 137 height 18
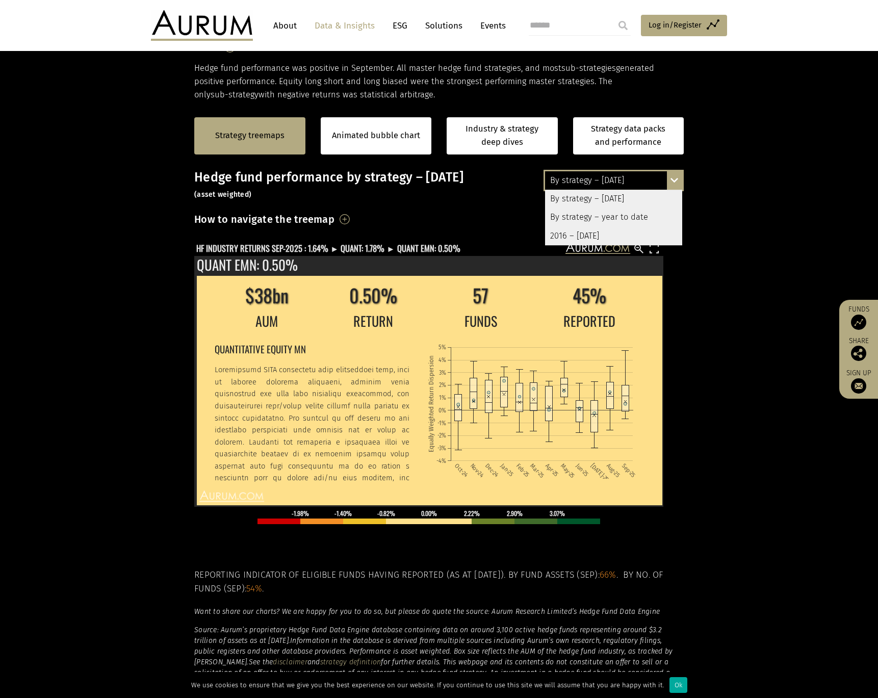
click at [612, 215] on div "By strategy – year to date" at bounding box center [613, 217] width 137 height 18
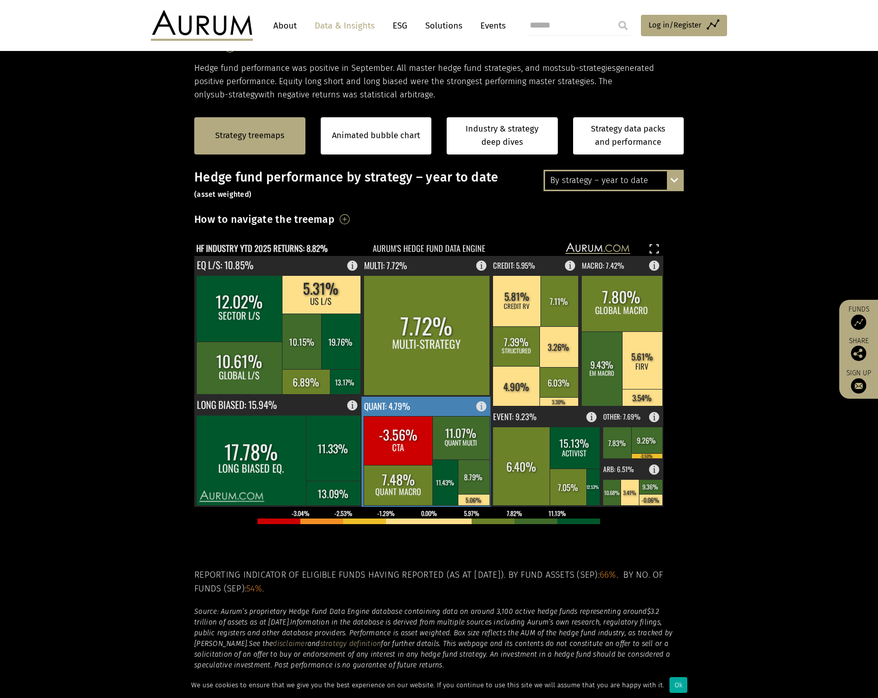
click at [452, 484] on rect at bounding box center [446, 483] width 27 height 46
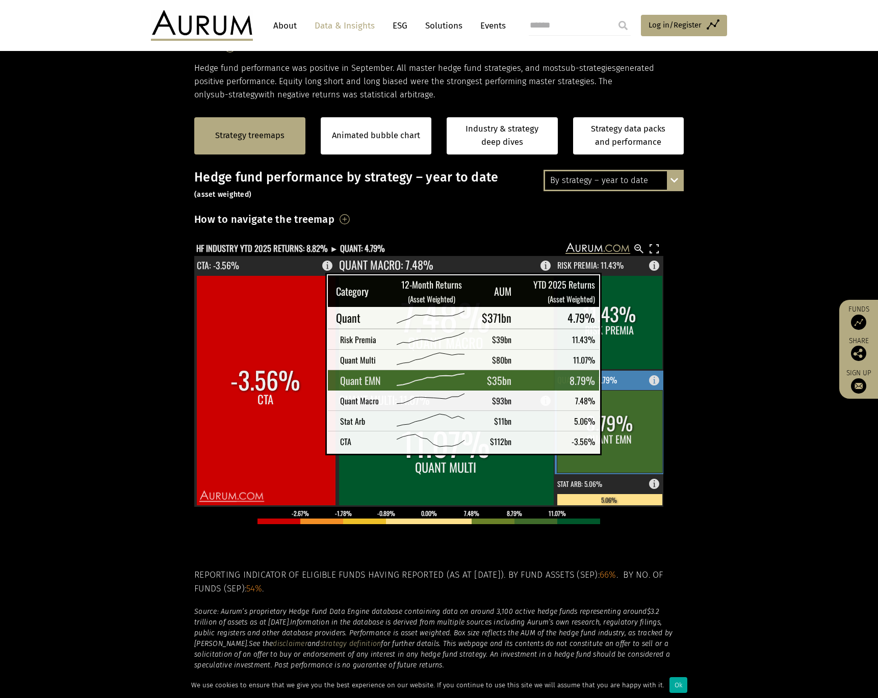
click at [621, 444] on rect at bounding box center [610, 431] width 106 height 83
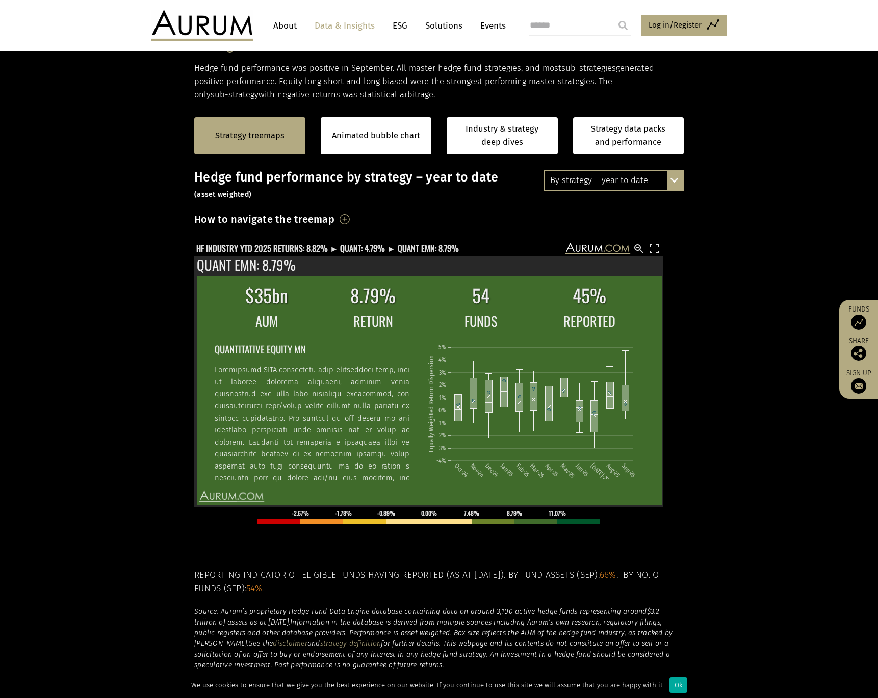
click at [726, 385] on section "Strategy treemaps Animated bubble chart Industry & strategy deep dives Strategy…" at bounding box center [439, 421] width 878 height 638
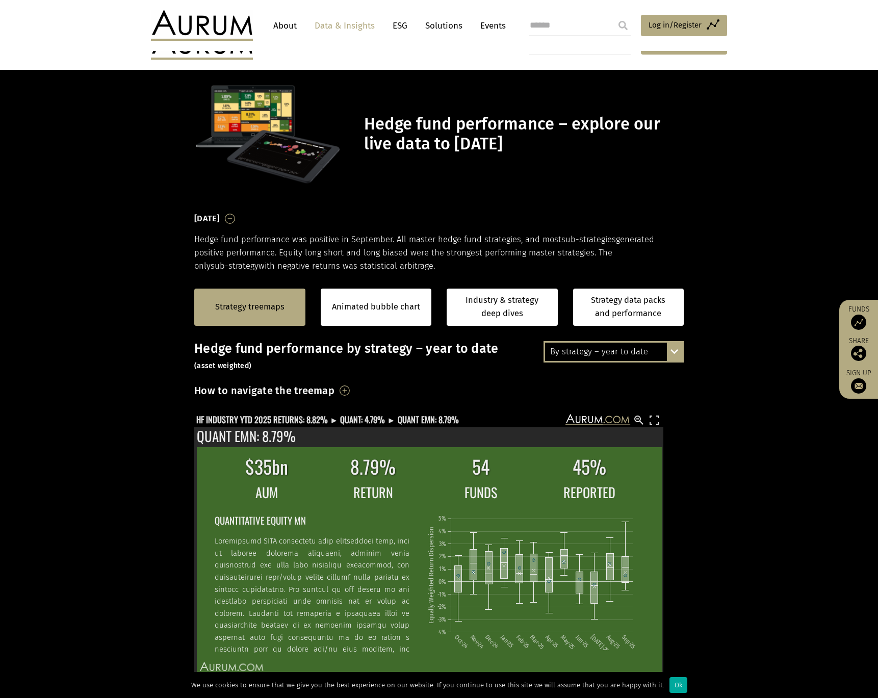
scroll to position [171, 0]
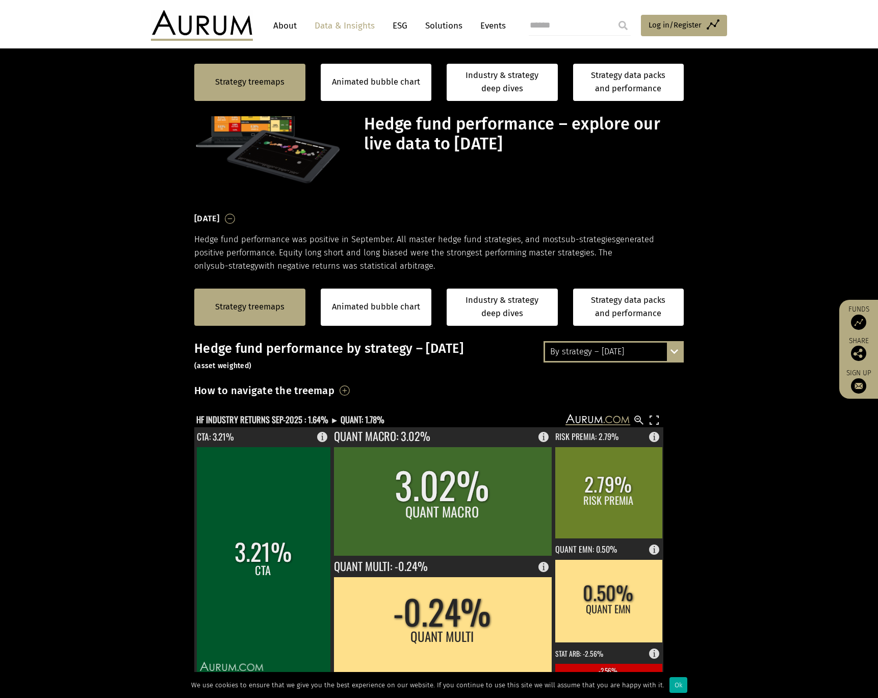
scroll to position [245, 0]
